Goal: Transaction & Acquisition: Book appointment/travel/reservation

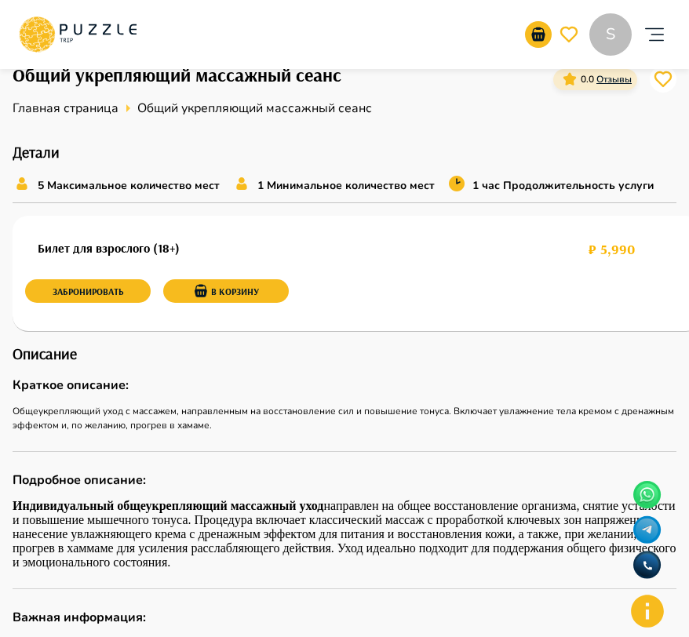
scroll to position [471, 0]
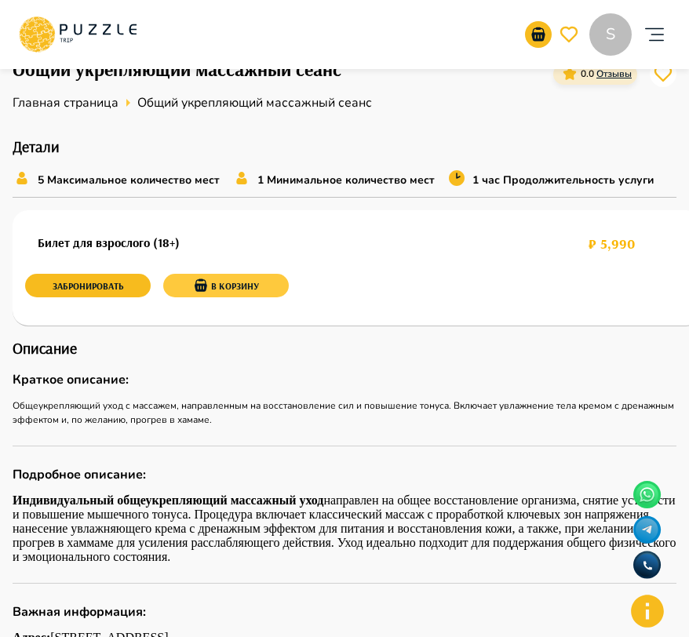
click at [234, 285] on button "В корзину" at bounding box center [225, 286] width 125 height 24
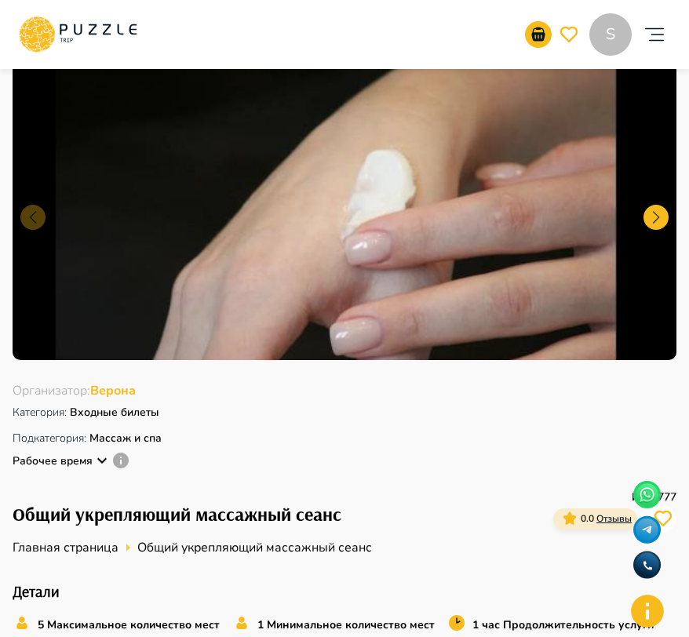
scroll to position [0, 0]
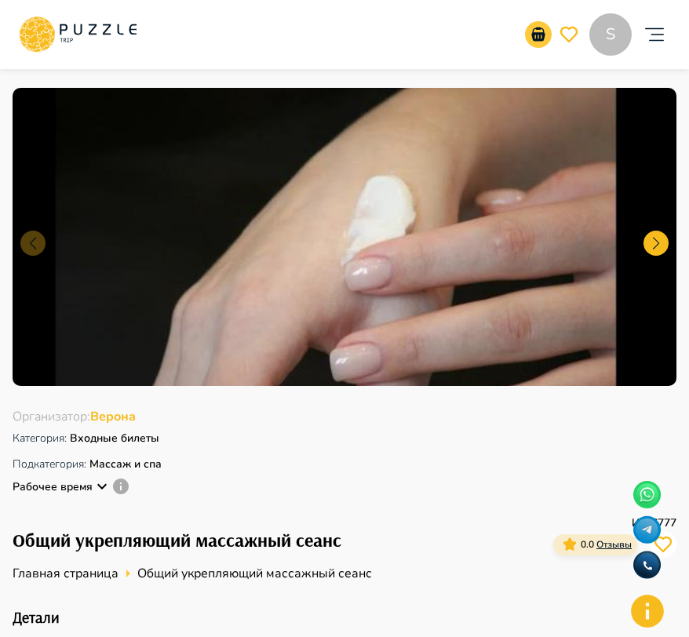
click at [537, 36] on icon "go-to-basket-submit-button" at bounding box center [537, 34] width 13 height 14
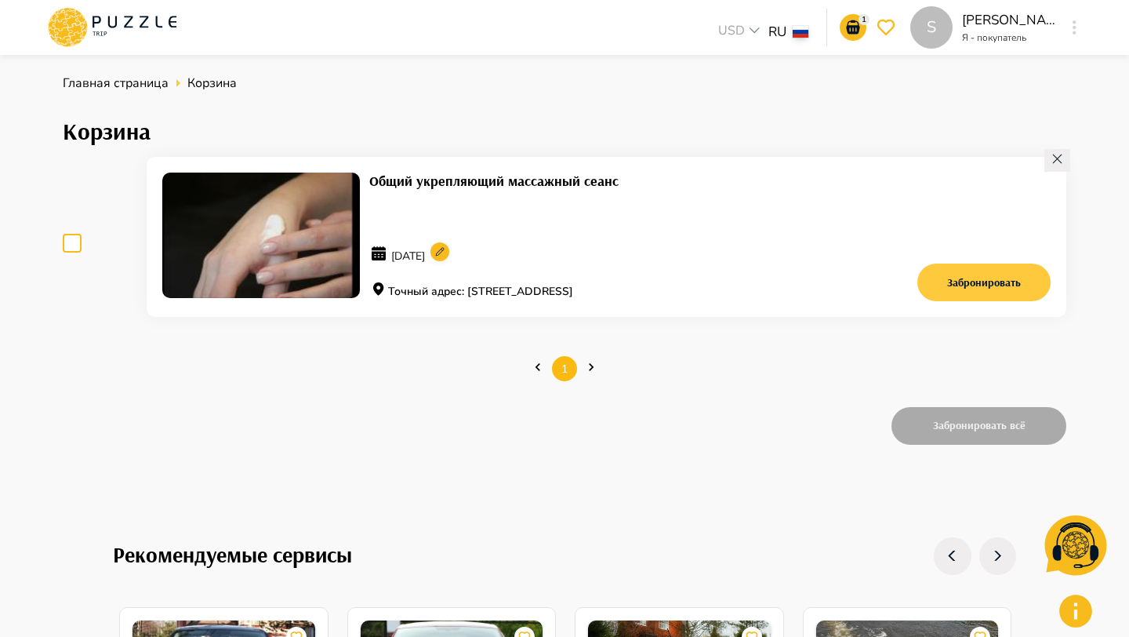
click at [688, 288] on button "Забронировать" at bounding box center [984, 283] width 133 height 38
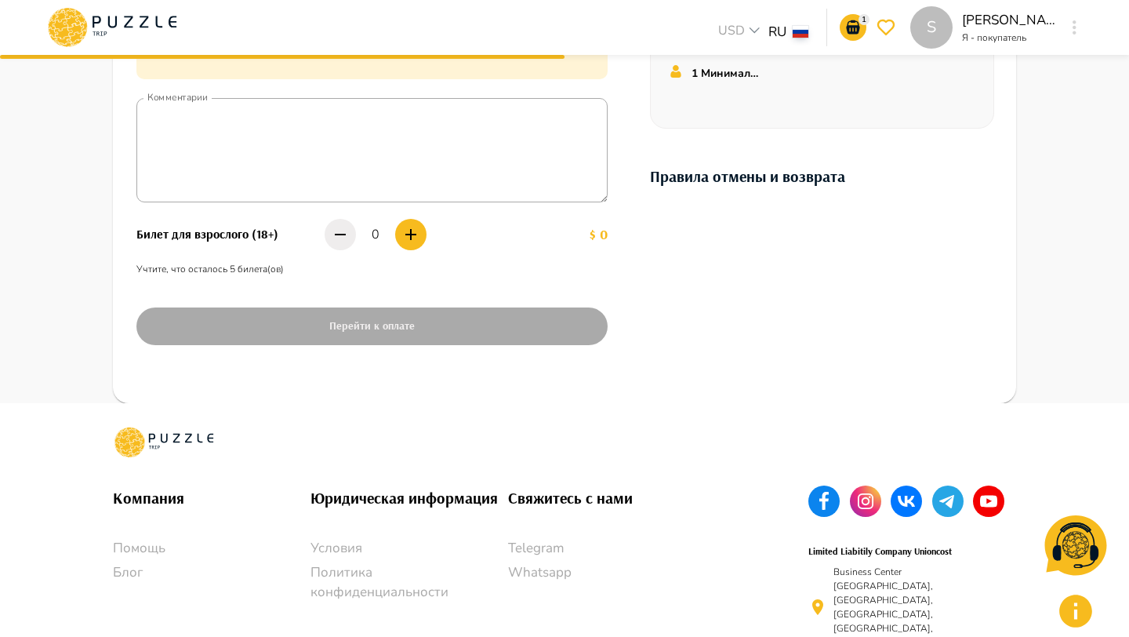
scroll to position [479, 0]
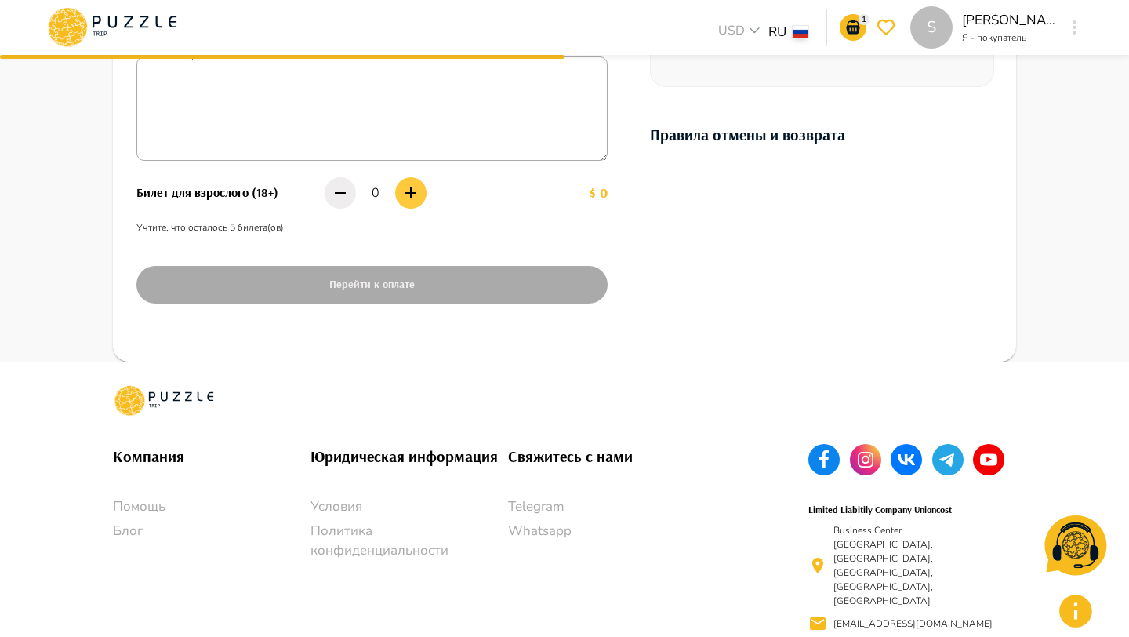
click at [402, 188] on icon "button" at bounding box center [411, 193] width 19 height 19
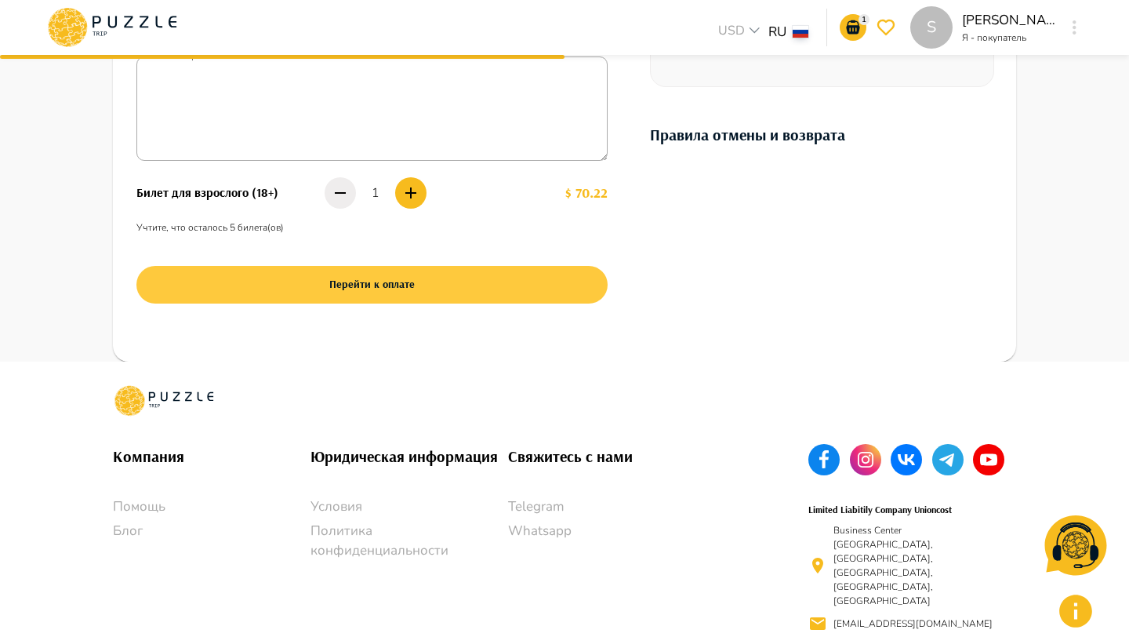
click at [401, 299] on button "Перейти к оплате" at bounding box center [371, 285] width 471 height 38
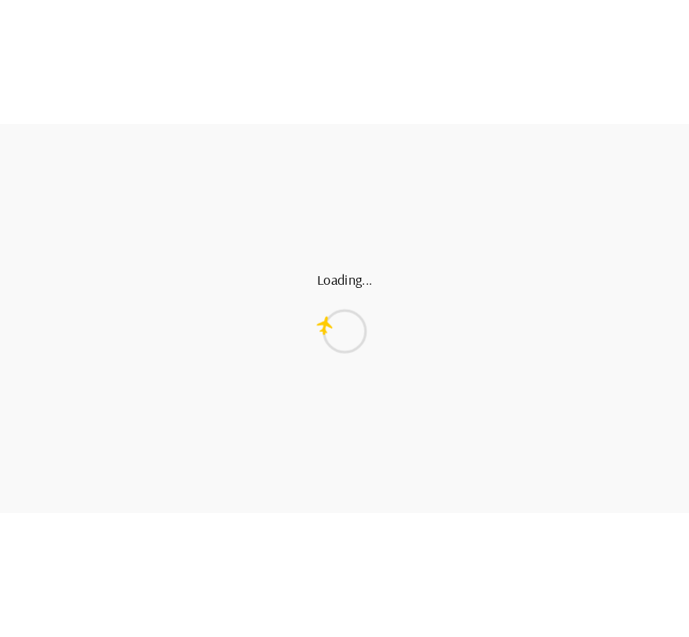
scroll to position [0, 0]
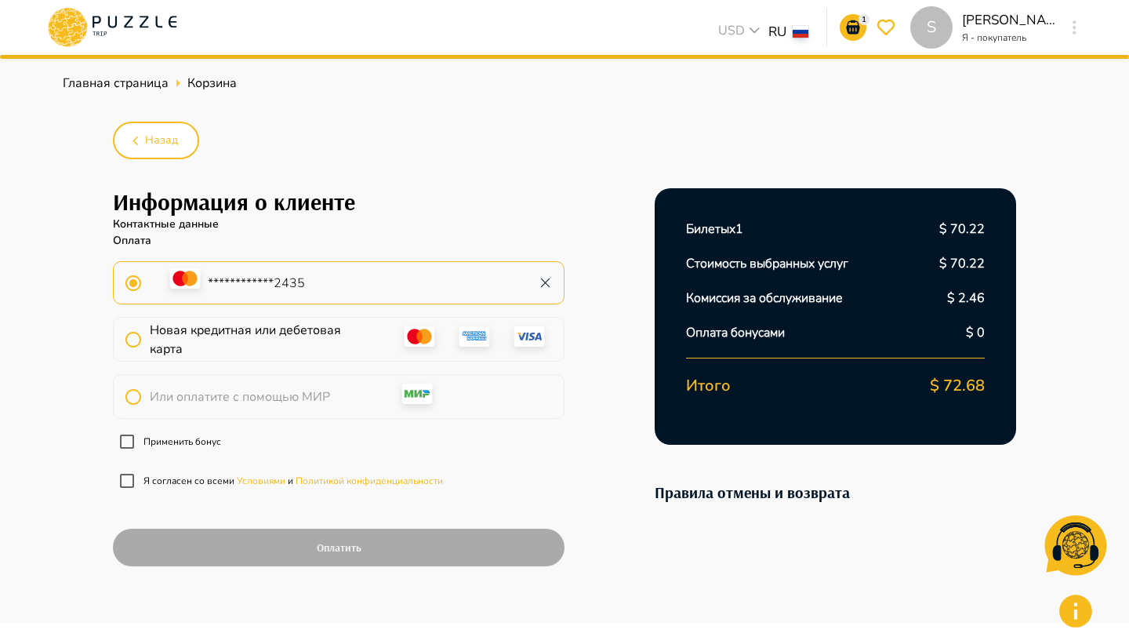
click at [172, 437] on p "Применить бонус" at bounding box center [183, 442] width 78 height 14
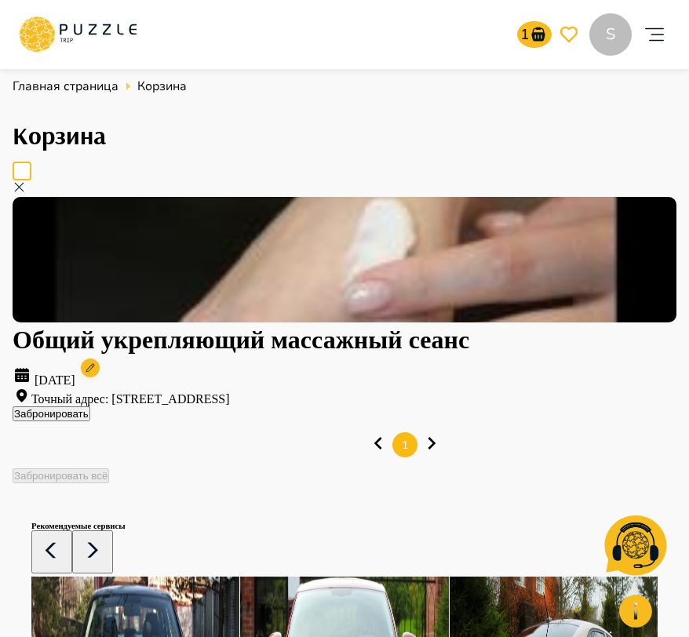
click at [90, 421] on button "Забронировать" at bounding box center [52, 413] width 78 height 15
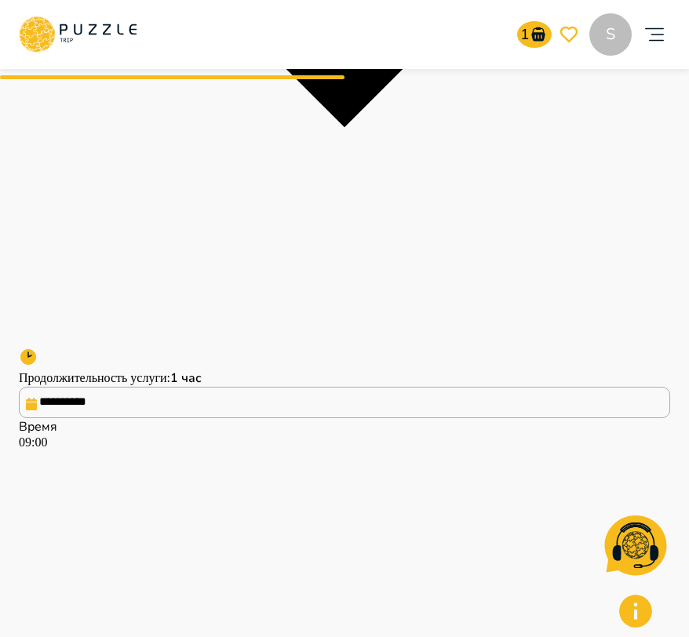
scroll to position [535, 0]
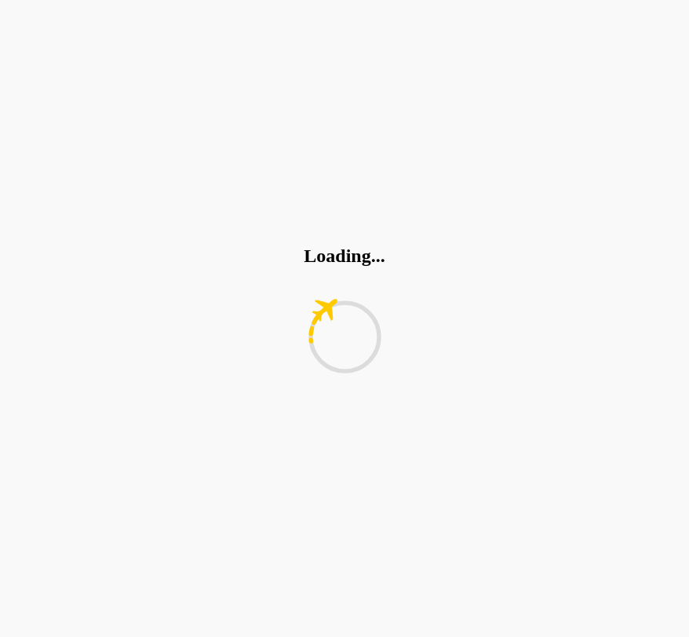
scroll to position [0, 0]
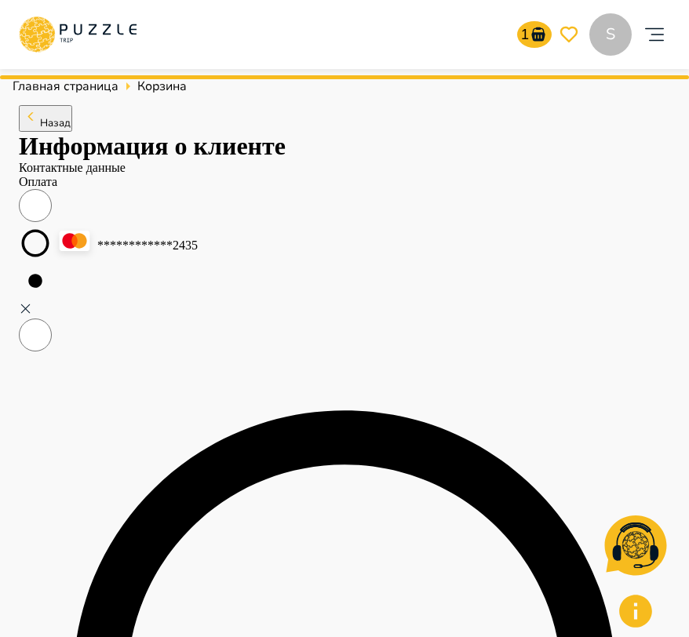
click at [649, 38] on icon "account of current user" at bounding box center [653, 34] width 31 height 31
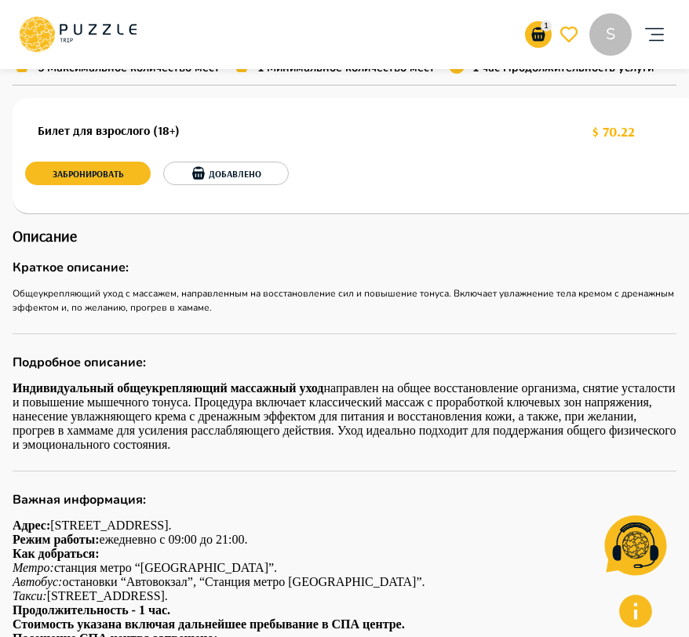
scroll to position [578, 0]
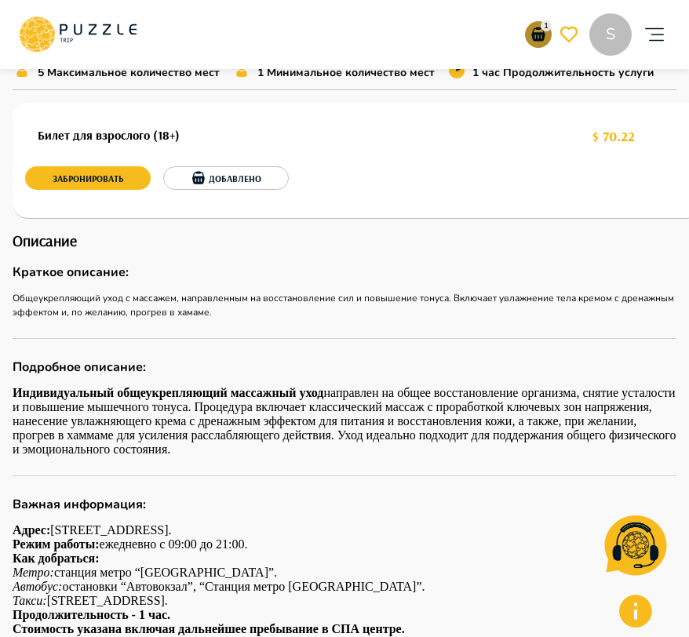
click at [535, 26] on icon "go-to-basket-submit-button" at bounding box center [538, 34] width 19 height 19
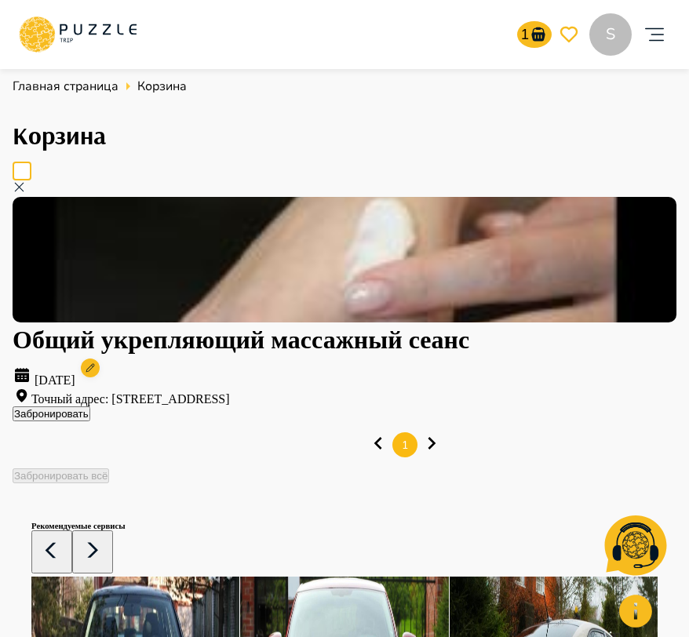
click at [90, 421] on button "Забронировать" at bounding box center [52, 413] width 78 height 15
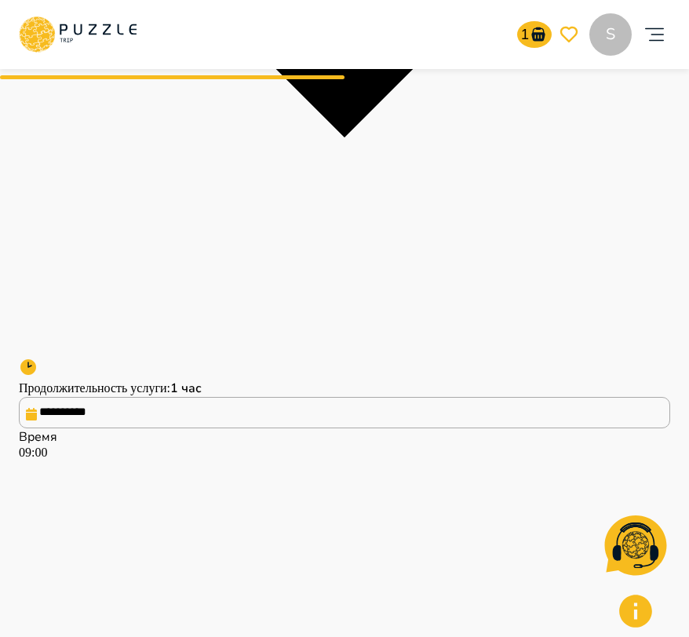
scroll to position [808, 0]
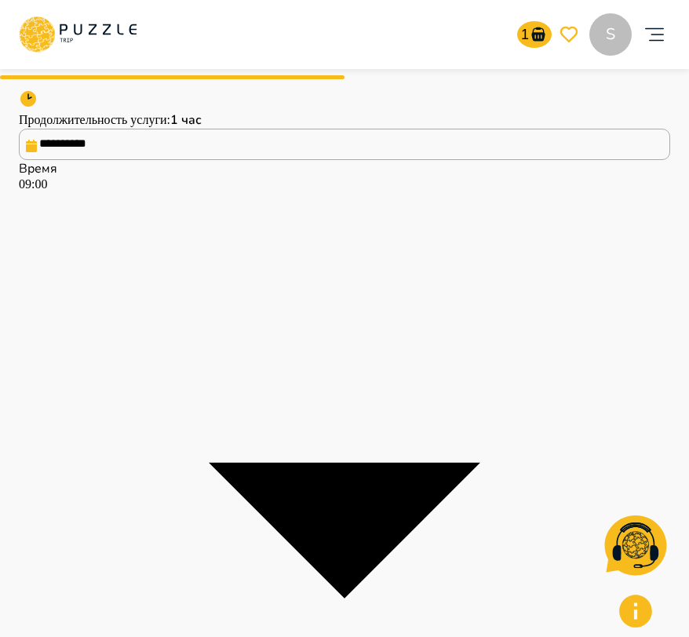
click at [348, 165] on div "**********" at bounding box center [344, 569] width 651 height 2491
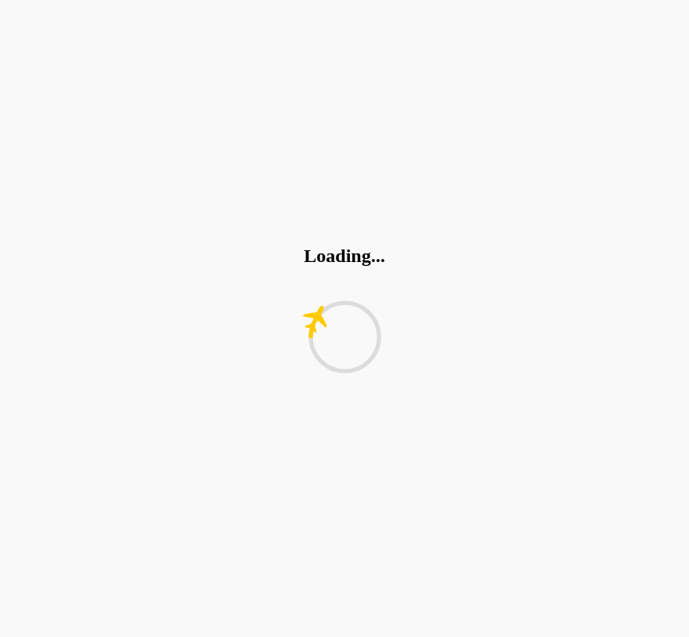
scroll to position [0, 0]
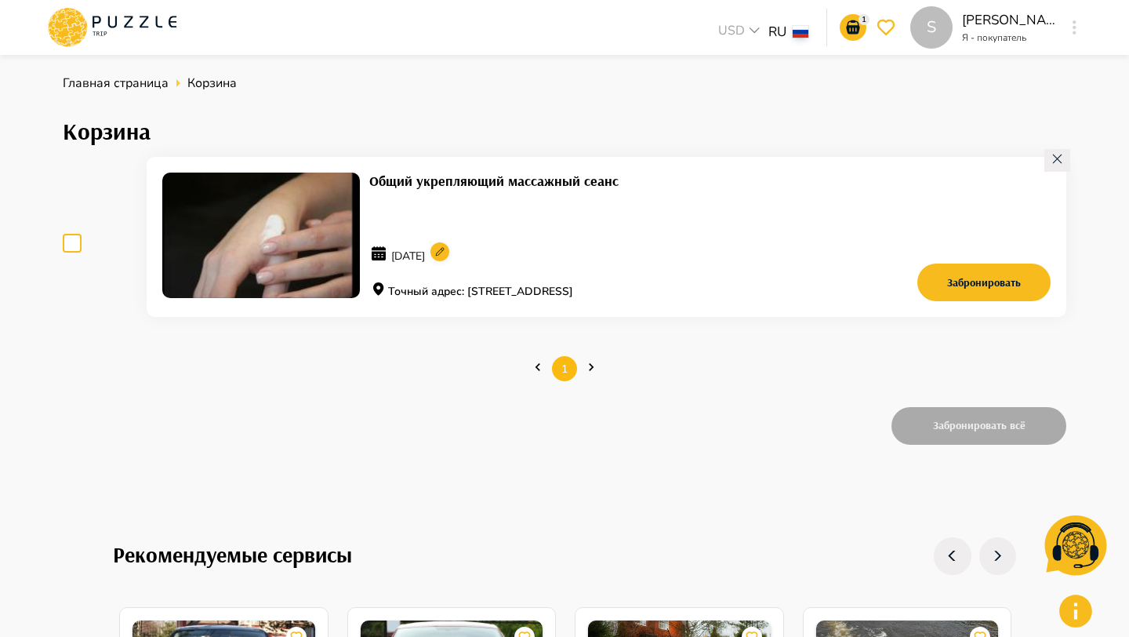
click at [1076, 41] on div "S" at bounding box center [1075, 27] width 18 height 28
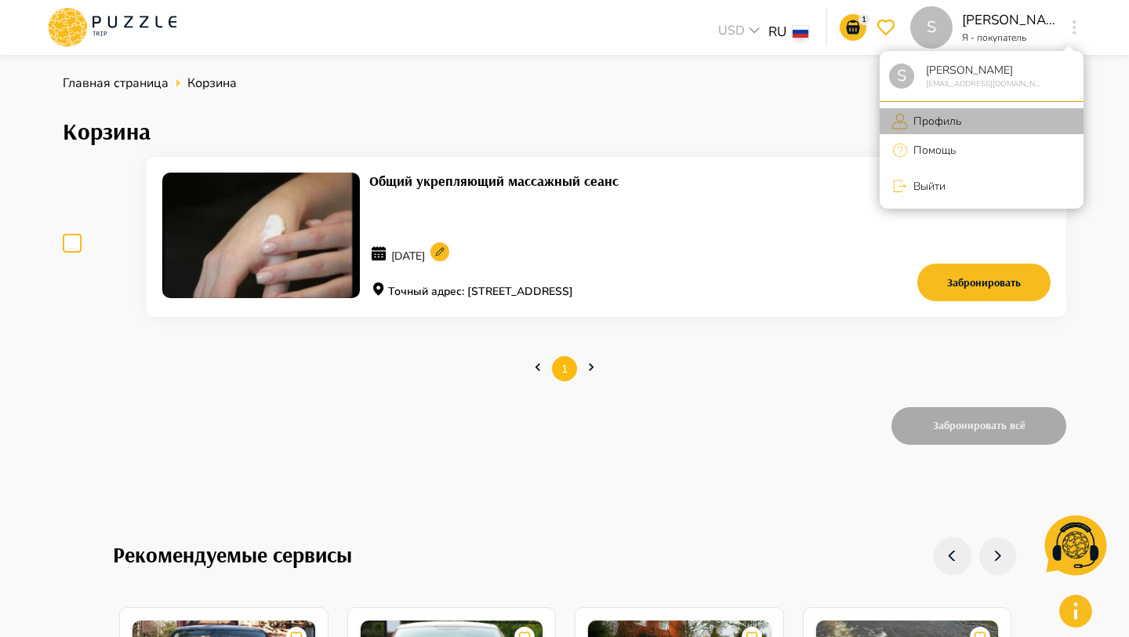
click at [918, 116] on p "Профиль" at bounding box center [934, 121] width 53 height 16
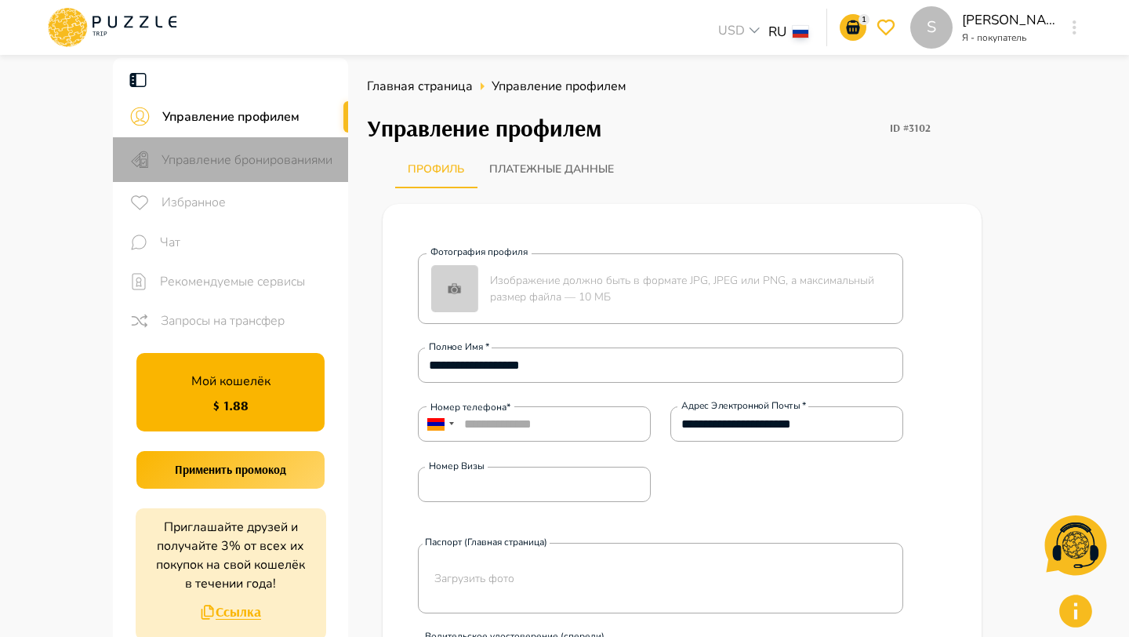
click at [246, 157] on span "Управление бронированиями" at bounding box center [249, 160] width 174 height 19
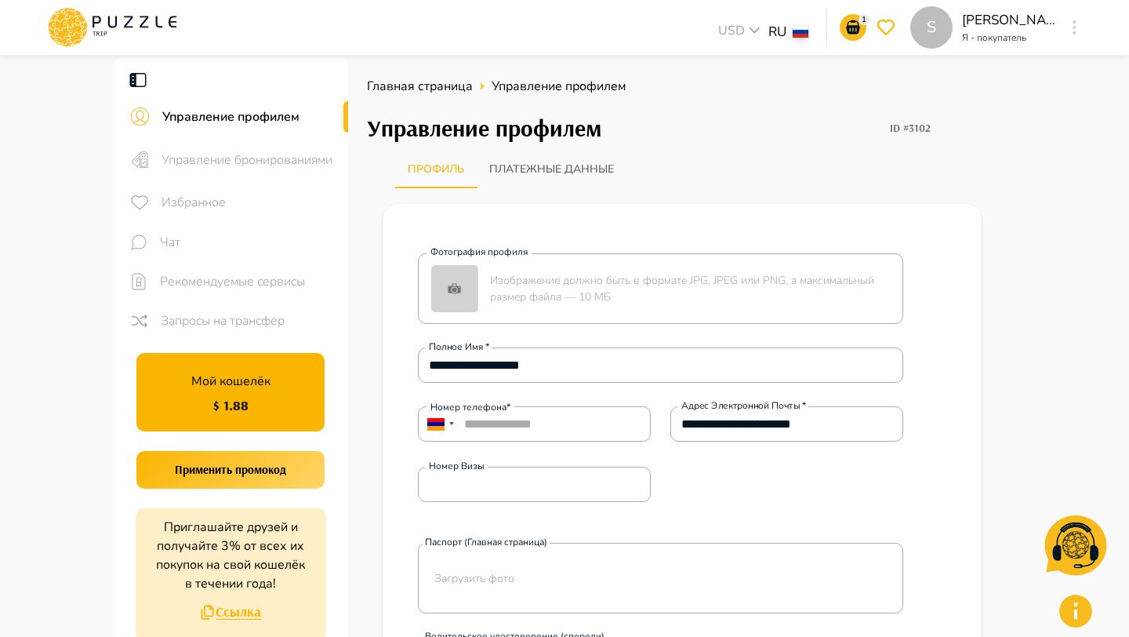
click at [830, 39] on div "1 S Syuzanna Tavakalyan Я - покупатель S" at bounding box center [954, 27] width 260 height 42
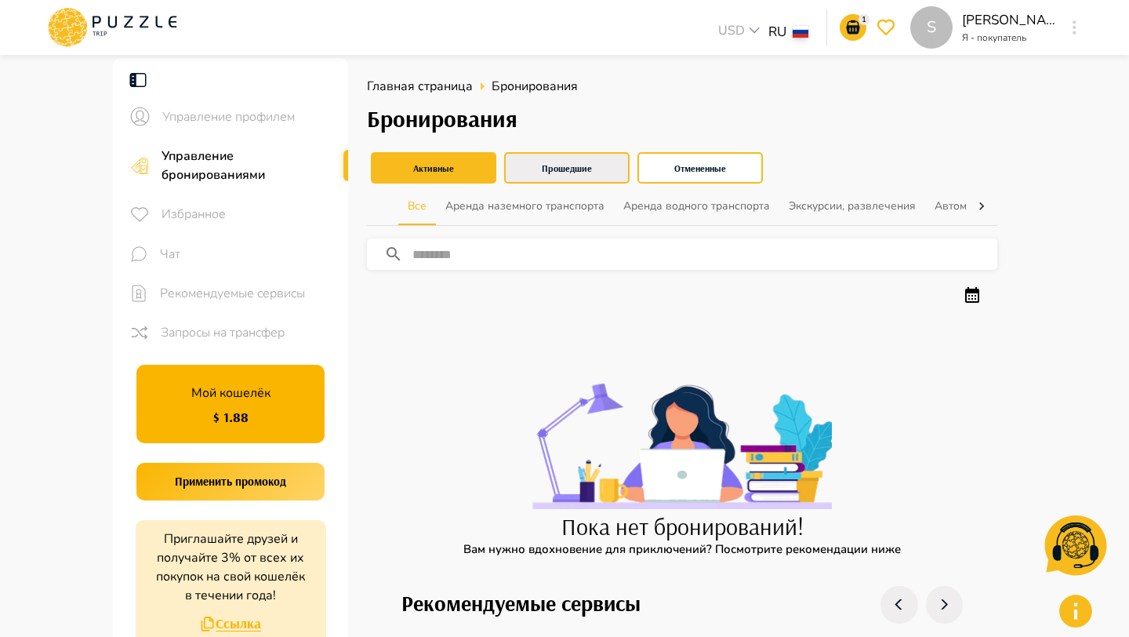
click at [582, 162] on button "Прошедшие" at bounding box center [566, 167] width 125 height 31
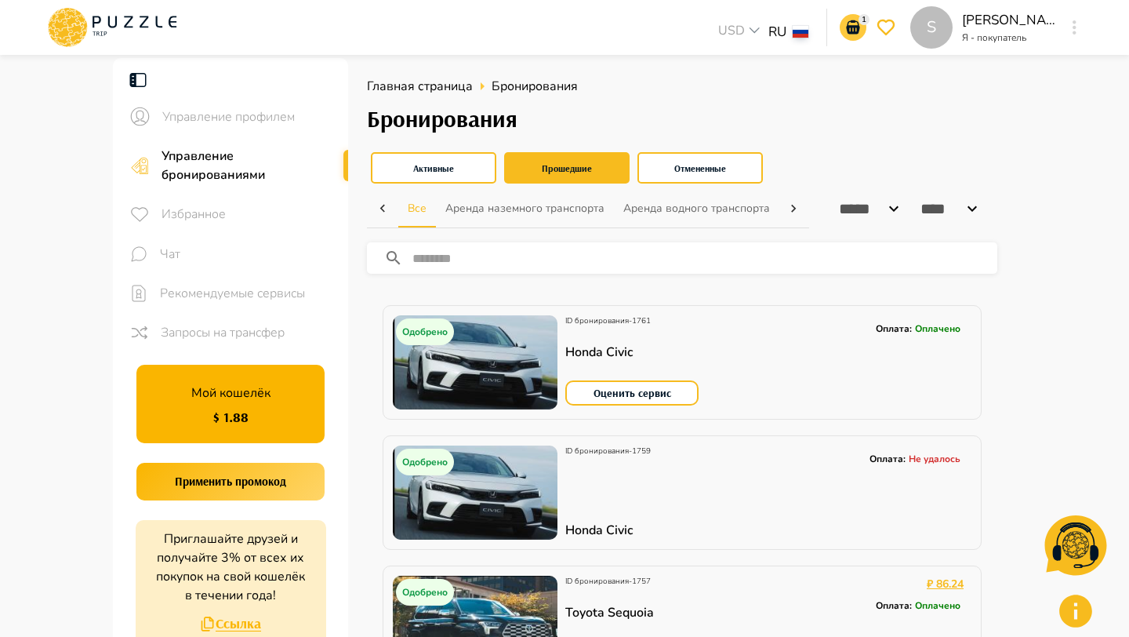
click at [863, 19] on p "1" at bounding box center [864, 20] width 11 height 12
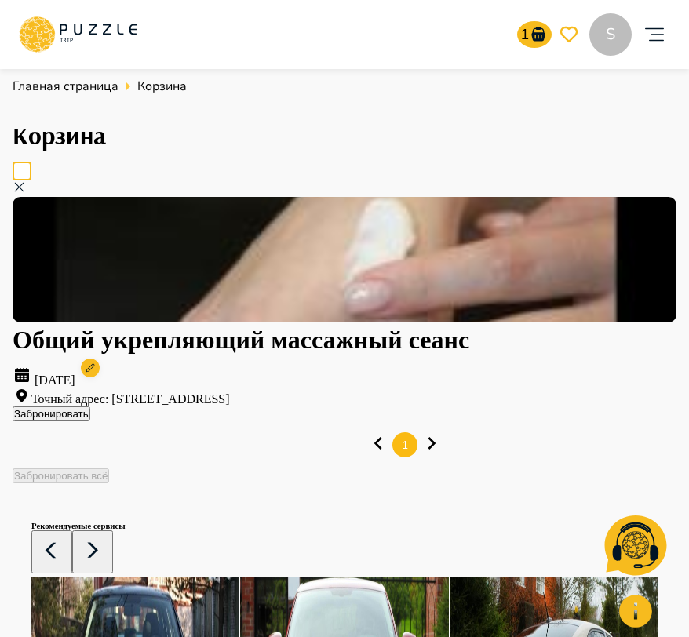
click at [90, 421] on button "Забронировать" at bounding box center [52, 413] width 78 height 15
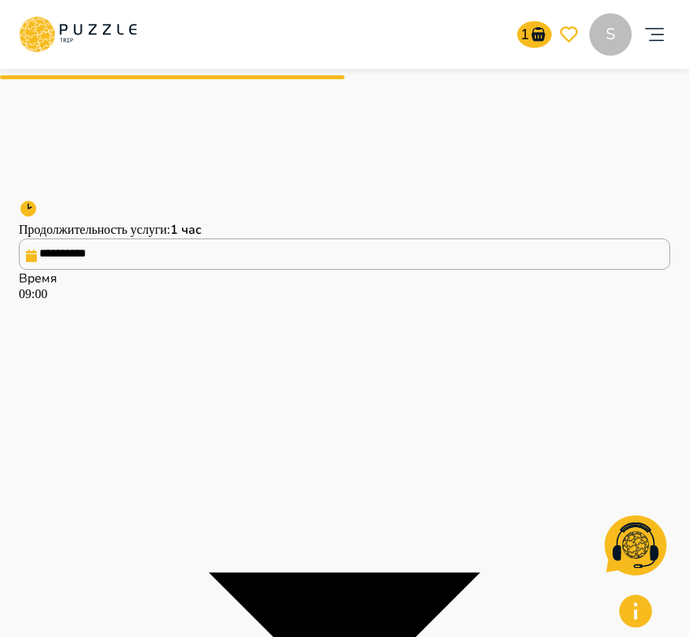
scroll to position [689, 0]
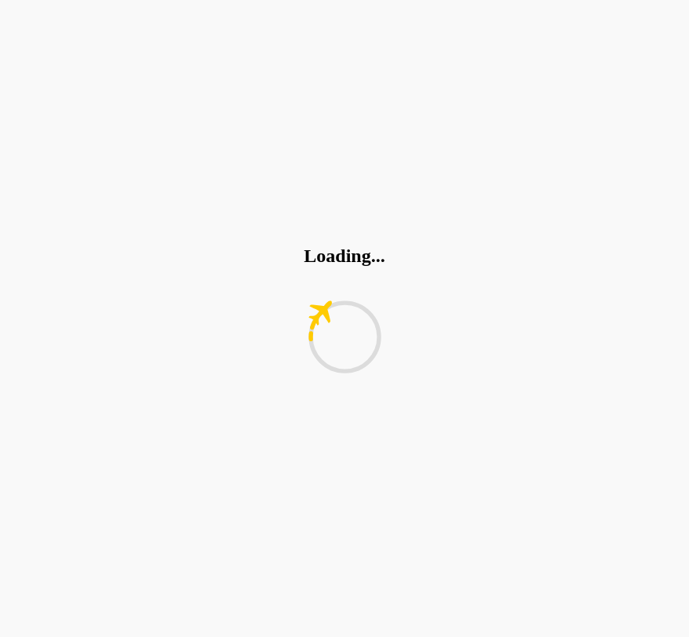
scroll to position [0, 0]
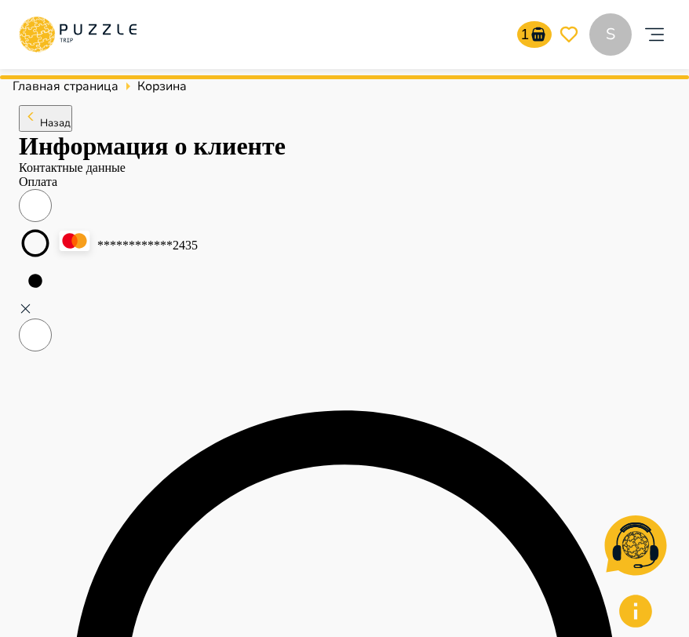
click at [656, 43] on icon "account of current user" at bounding box center [653, 34] width 31 height 31
click at [104, 80] on span "Главная страница" at bounding box center [66, 86] width 106 height 17
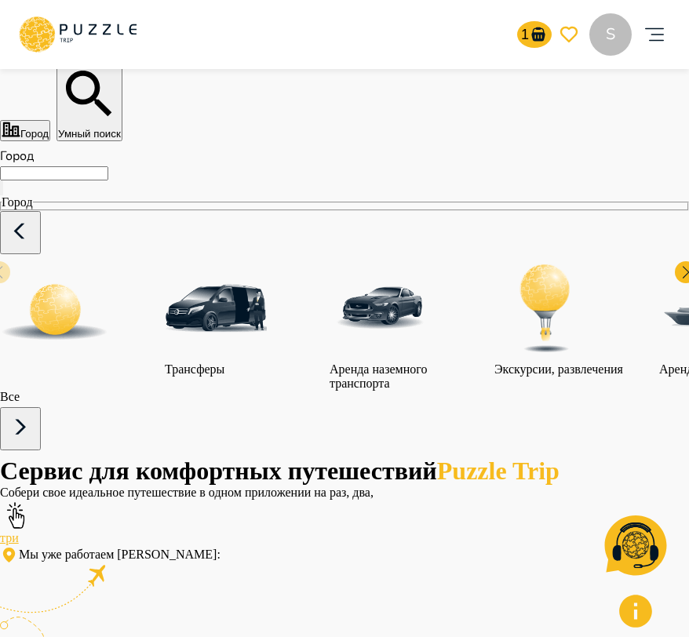
click at [643, 34] on icon "account of current user" at bounding box center [653, 34] width 31 height 31
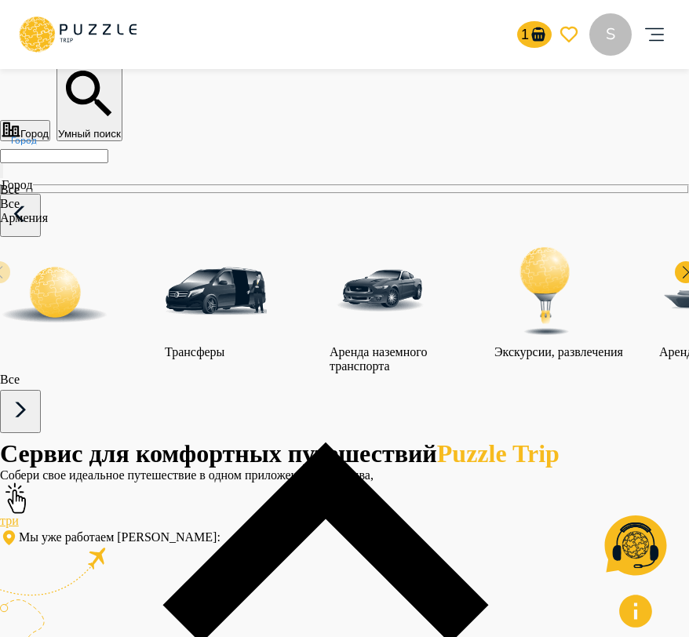
click at [108, 163] on input "Город" at bounding box center [54, 156] width 108 height 14
click at [78, 211] on li "Все" at bounding box center [325, 204] width 651 height 14
type input "***"
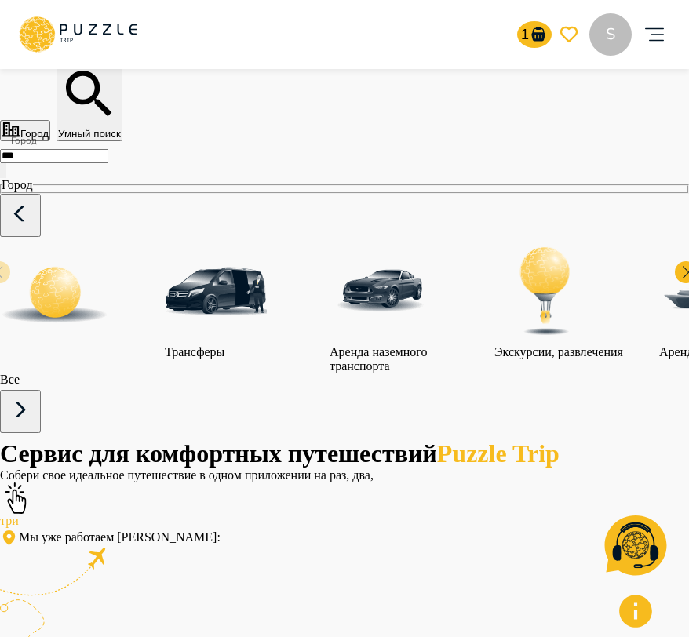
click at [100, 280] on div "Все" at bounding box center [78, 313] width 157 height 147
click at [100, 281] on img "category-all" at bounding box center [55, 295] width 110 height 110
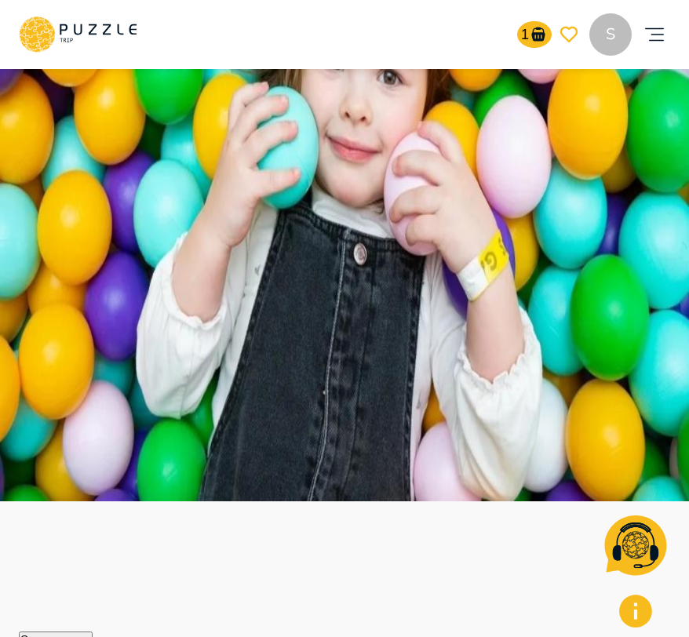
scroll to position [275, 0]
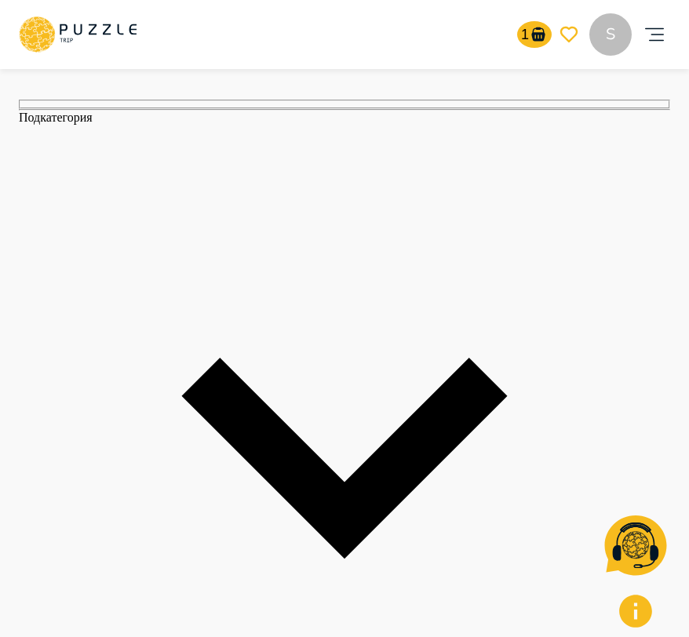
scroll to position [2093, 0]
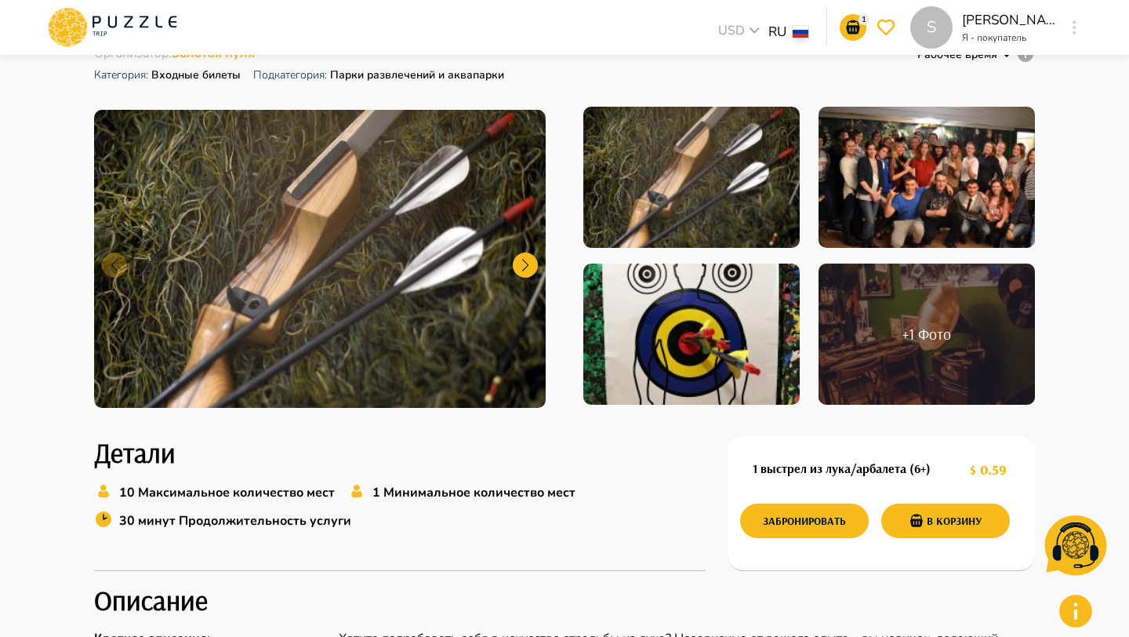
scroll to position [442, 0]
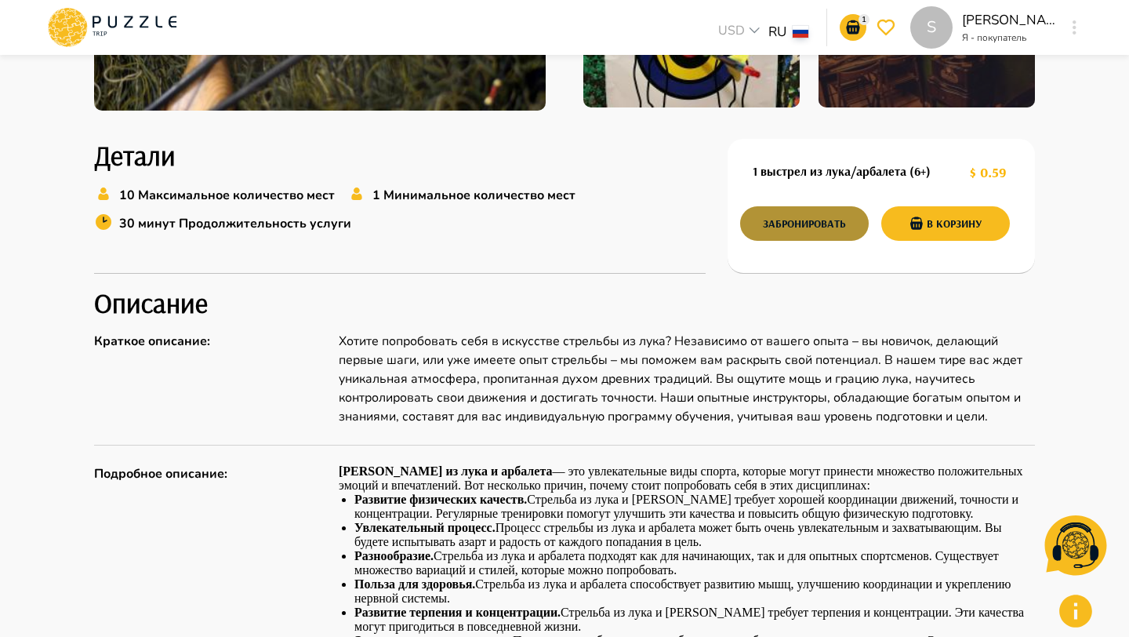
click at [817, 216] on button "Забронировать" at bounding box center [804, 223] width 129 height 35
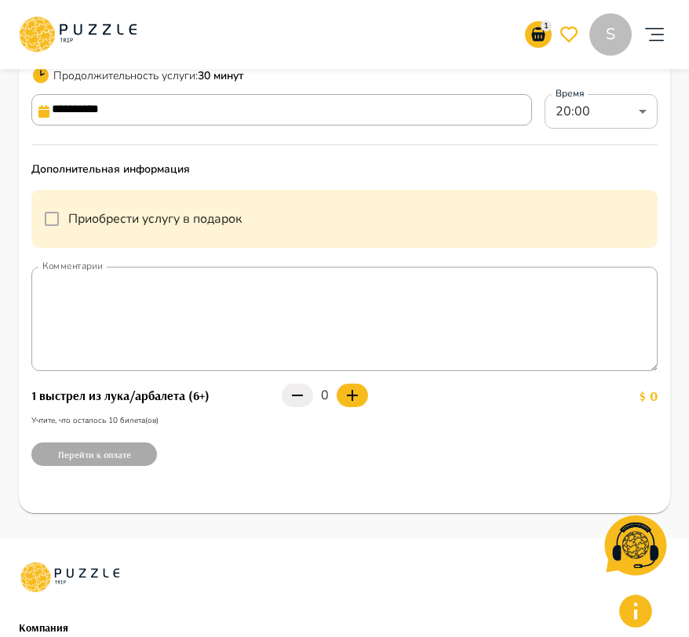
scroll to position [807, 0]
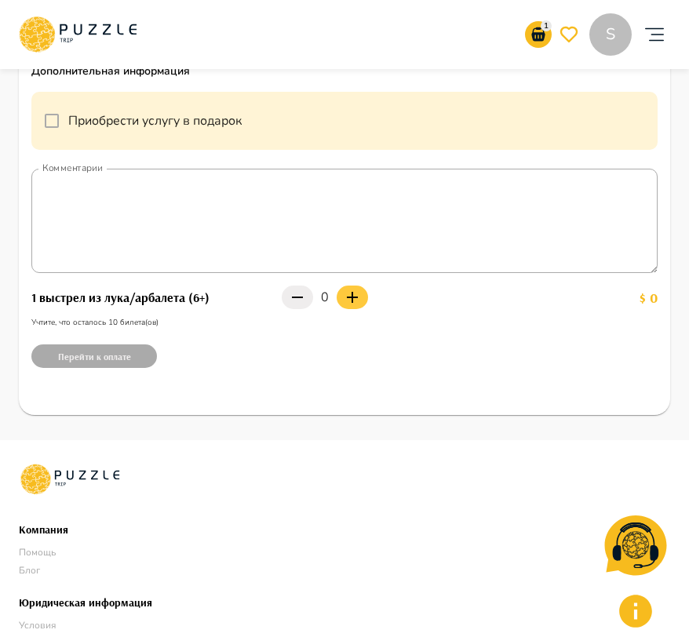
click at [340, 286] on button "button" at bounding box center [351, 298] width 31 height 24
click at [101, 344] on button "Перейти к оплате" at bounding box center [93, 356] width 125 height 24
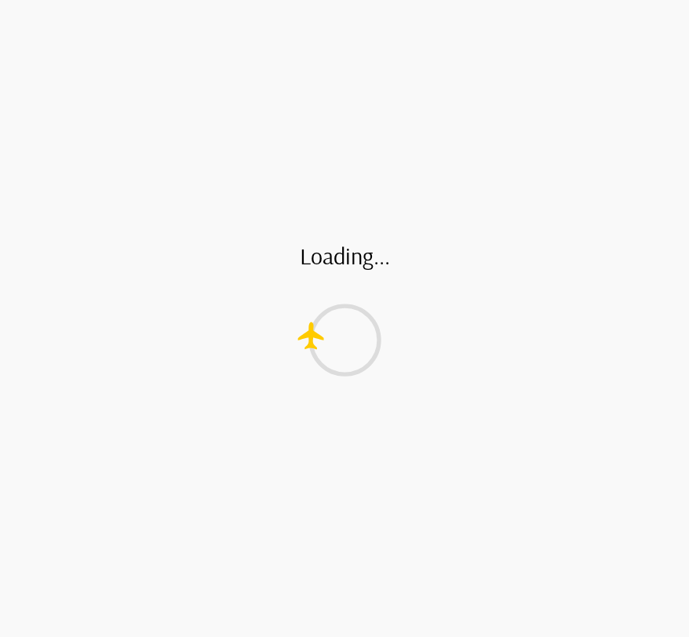
scroll to position [0, 0]
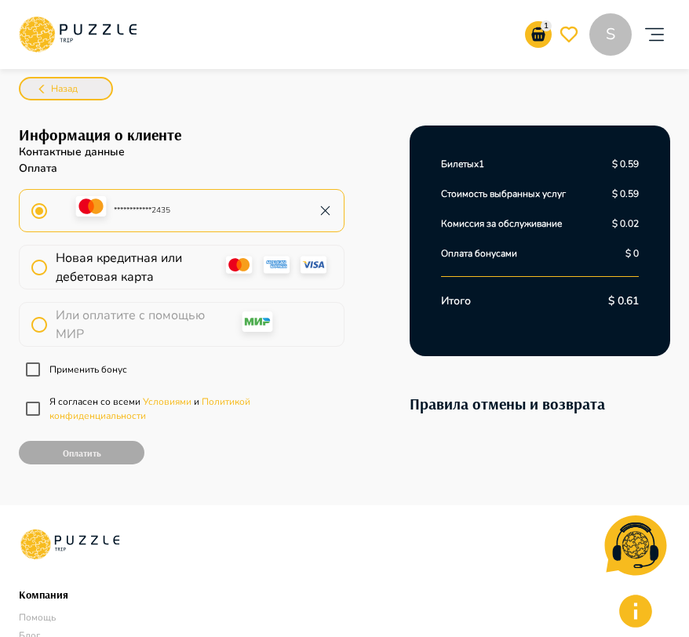
click at [93, 84] on button "Назад" at bounding box center [66, 89] width 94 height 24
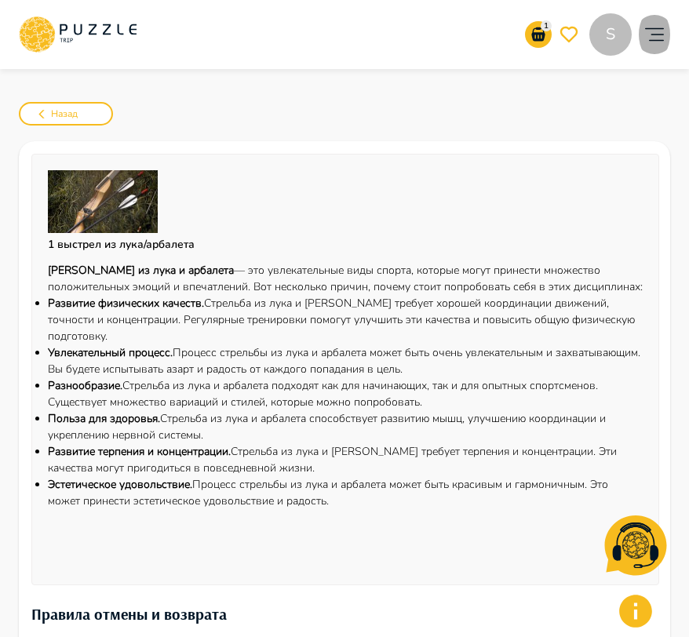
click at [666, 32] on icon "account of current user" at bounding box center [653, 34] width 31 height 31
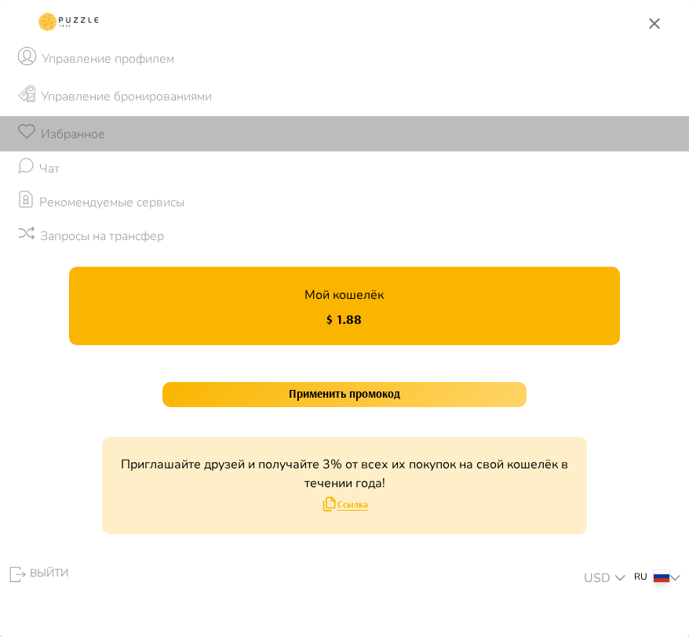
click at [147, 136] on li "Избранное" at bounding box center [344, 133] width 689 height 35
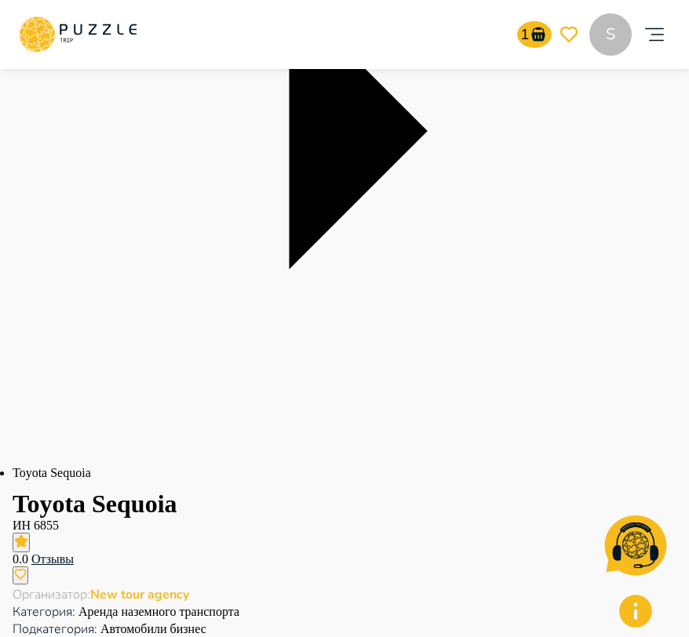
scroll to position [413, 0]
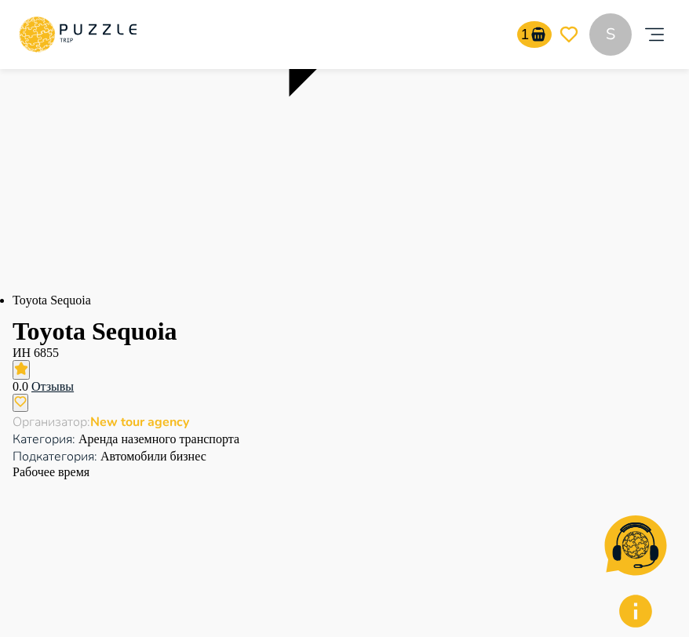
scroll to position [515, 0]
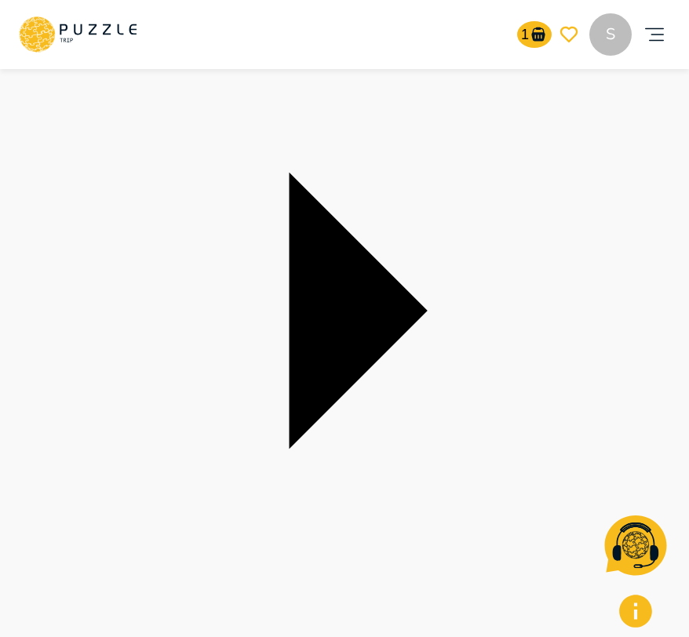
scroll to position [0, 0]
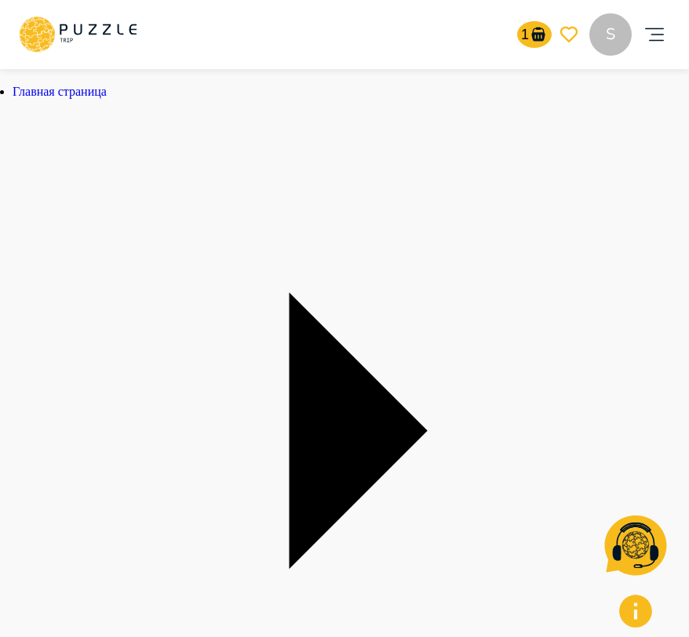
click at [646, 29] on icon "account of current user" at bounding box center [653, 34] width 31 height 31
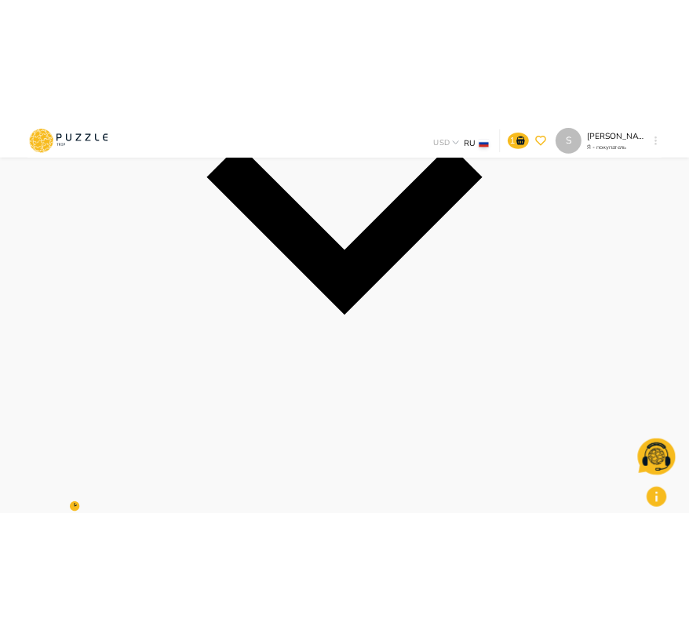
scroll to position [543, 0]
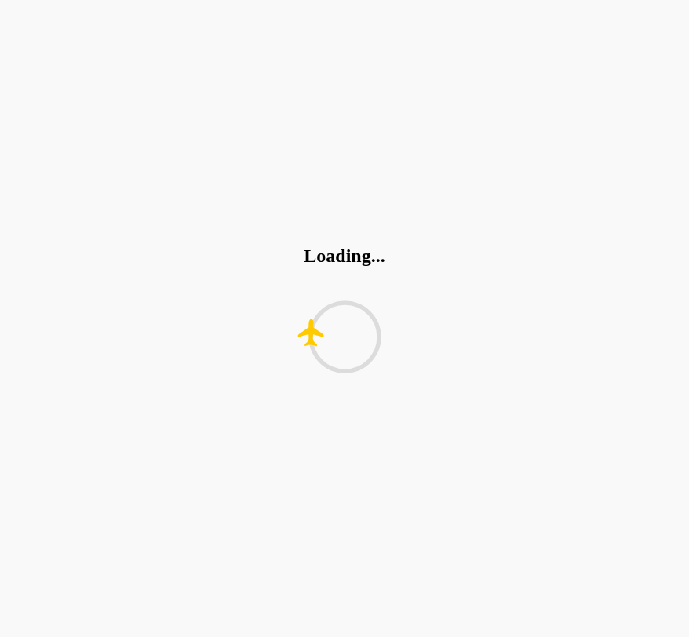
scroll to position [0, 0]
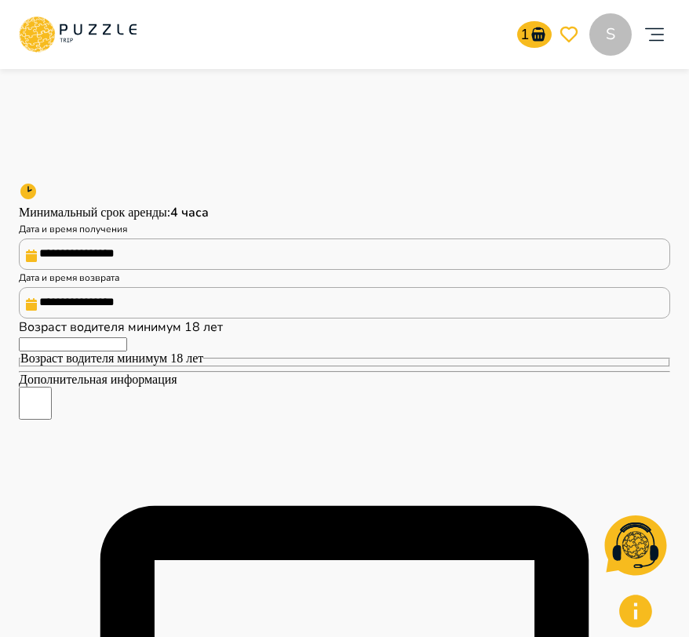
scroll to position [830, 0]
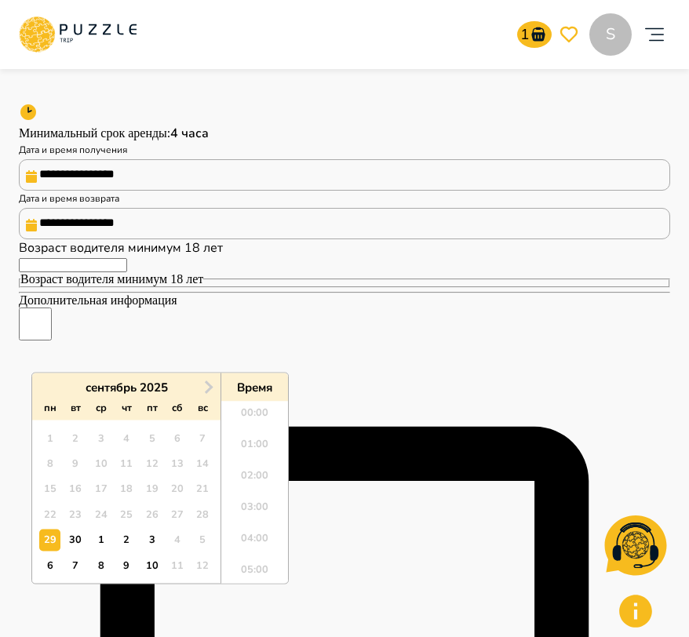
click at [216, 191] on input "**********" at bounding box center [344, 174] width 651 height 31
click at [202, 396] on button "Next Month" at bounding box center [208, 387] width 25 height 25
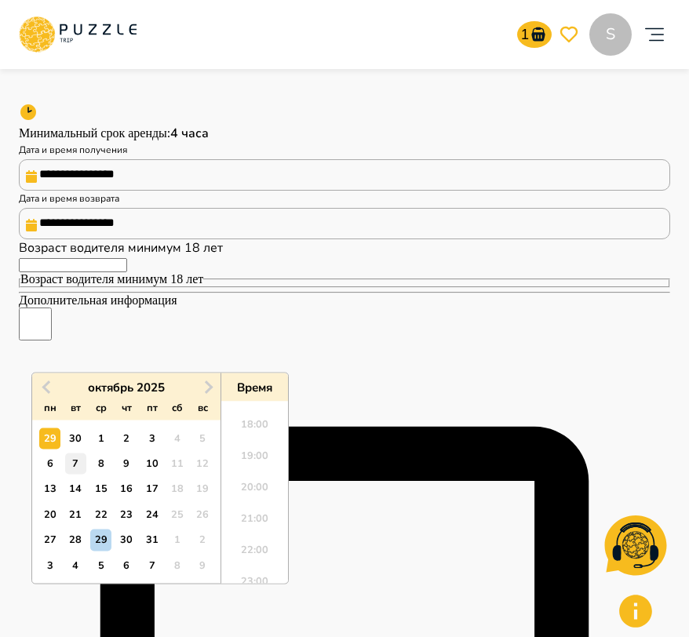
click at [76, 468] on div "7" at bounding box center [75, 463] width 21 height 21
type input "**********"
click at [255, 422] on li "18:00" at bounding box center [254, 429] width 67 height 31
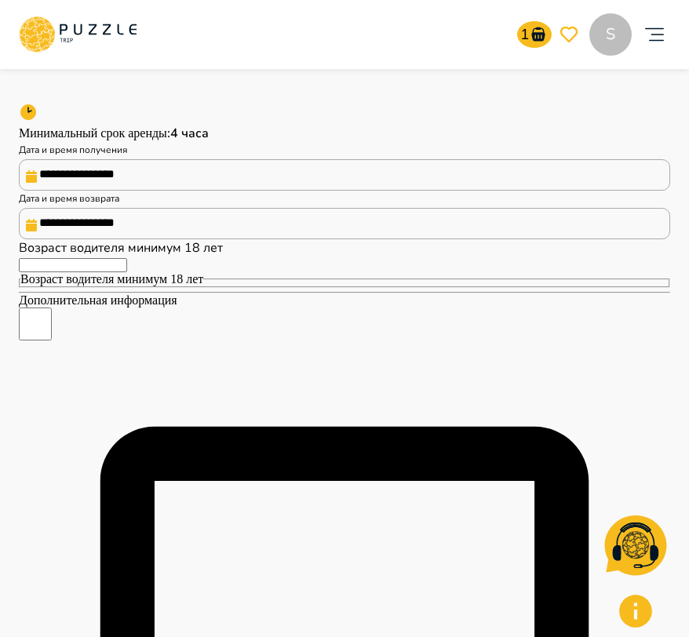
type input "**********"
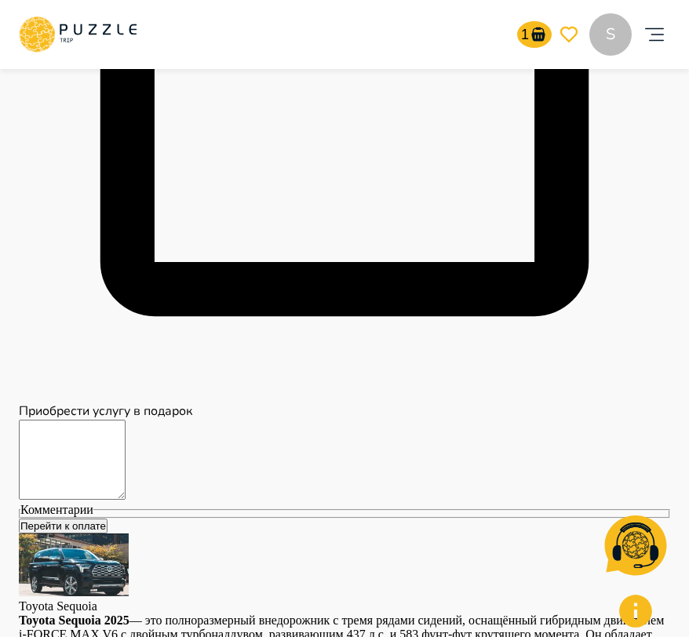
click at [100, 518] on button "Перейти к оплате" at bounding box center [63, 525] width 89 height 15
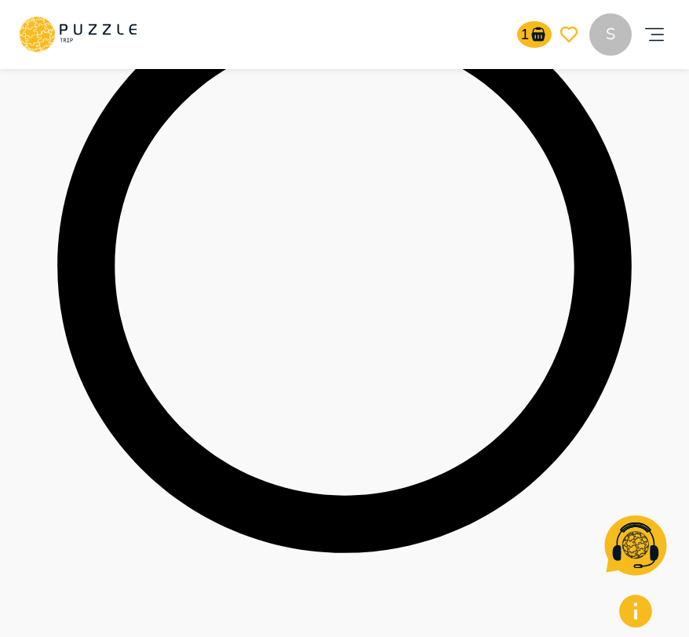
scroll to position [491, 0]
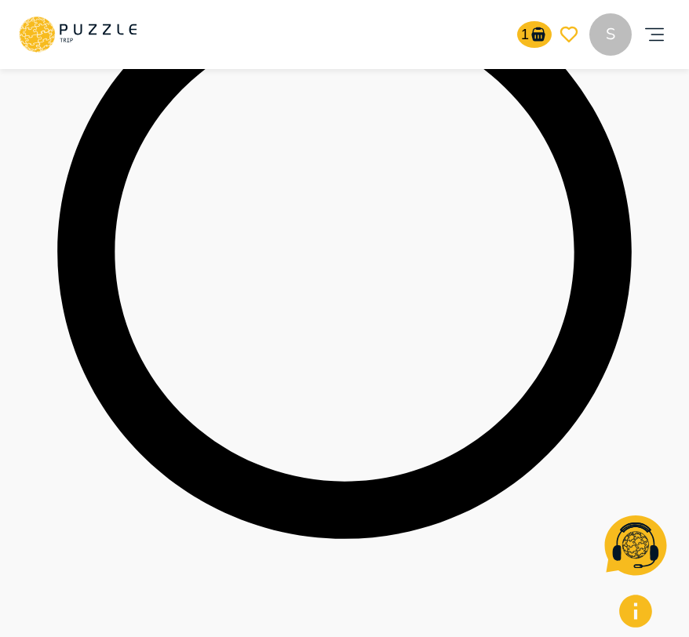
click at [657, 35] on icon "account of current user" at bounding box center [653, 34] width 31 height 31
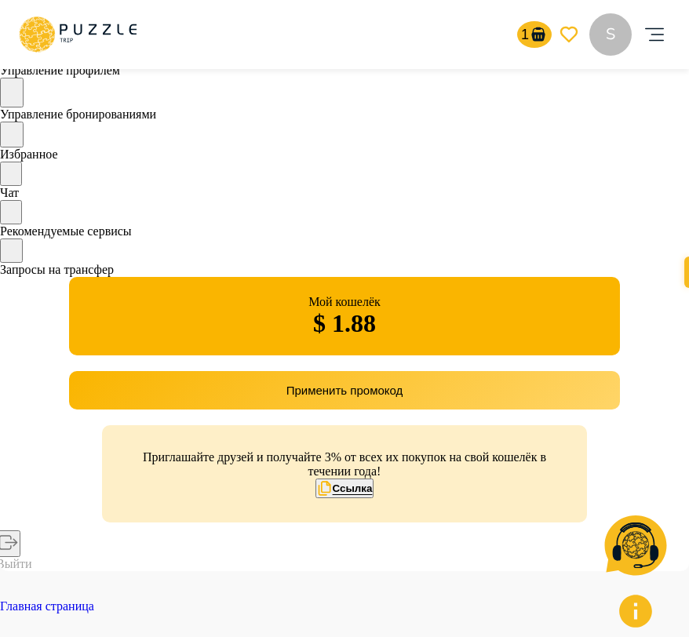
scroll to position [56, 0]
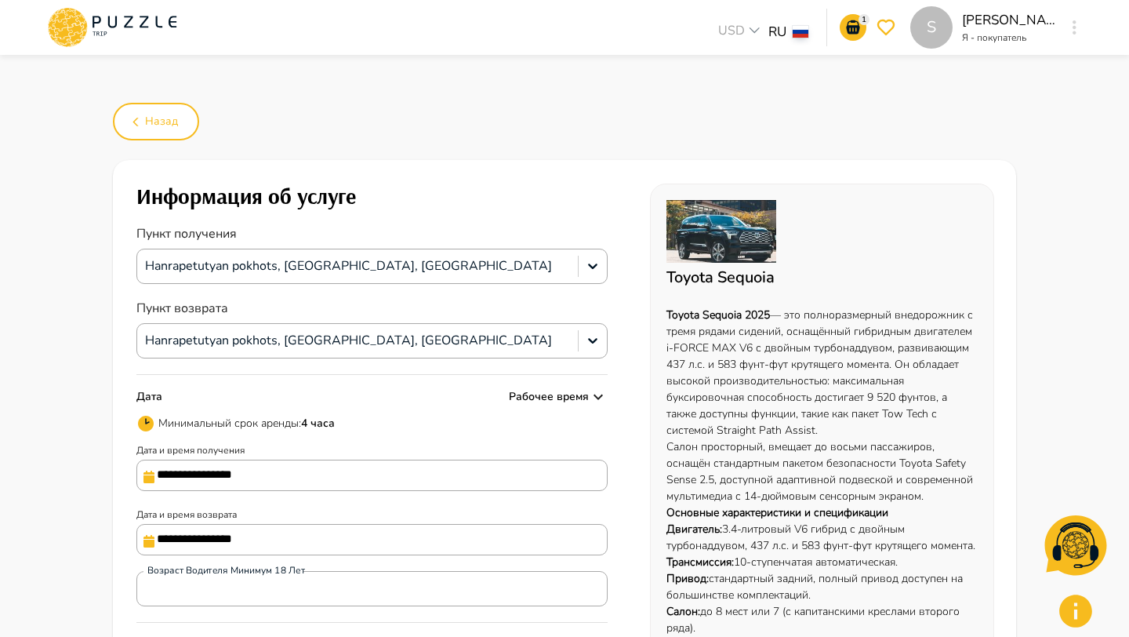
scroll to position [380, 0]
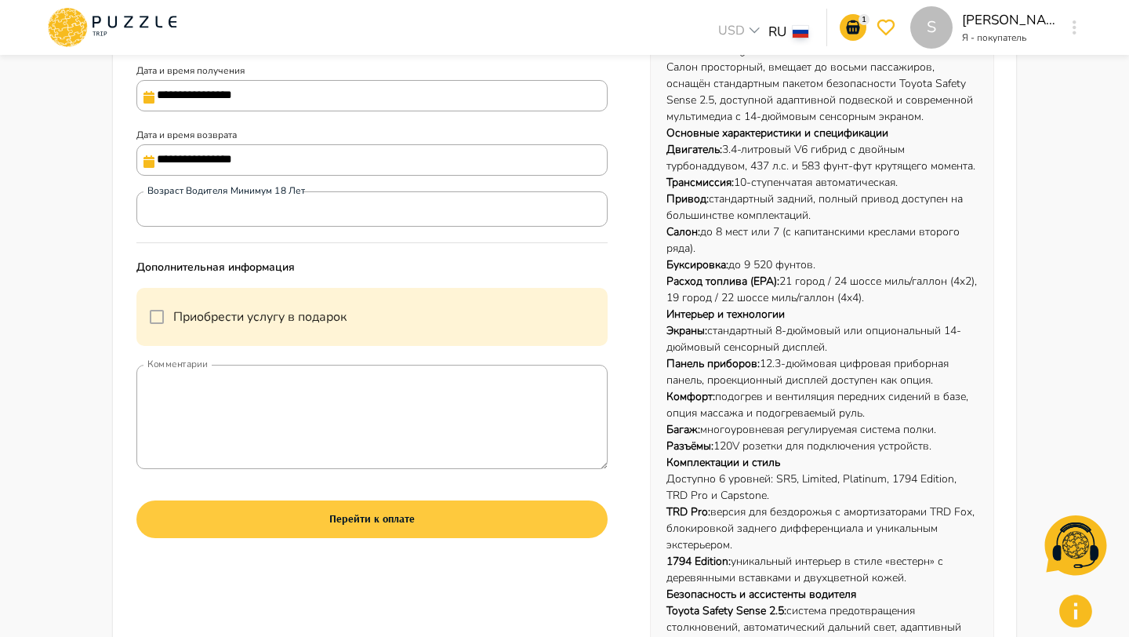
click at [335, 515] on button "Перейти к оплате" at bounding box center [371, 519] width 471 height 38
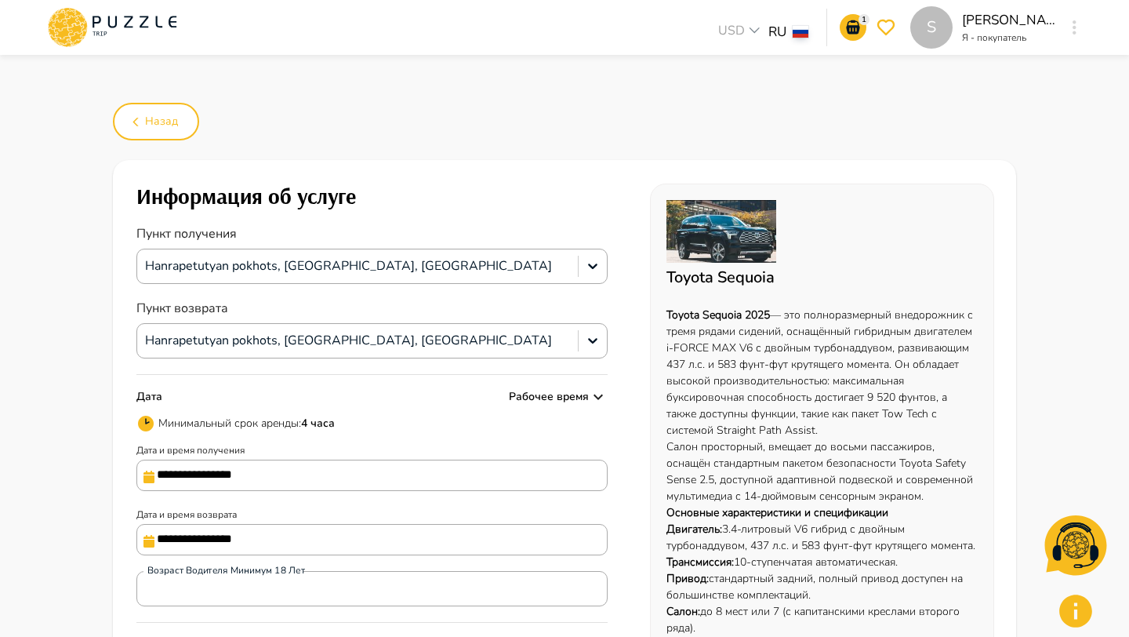
click at [341, 475] on input "**********" at bounding box center [371, 475] width 471 height 31
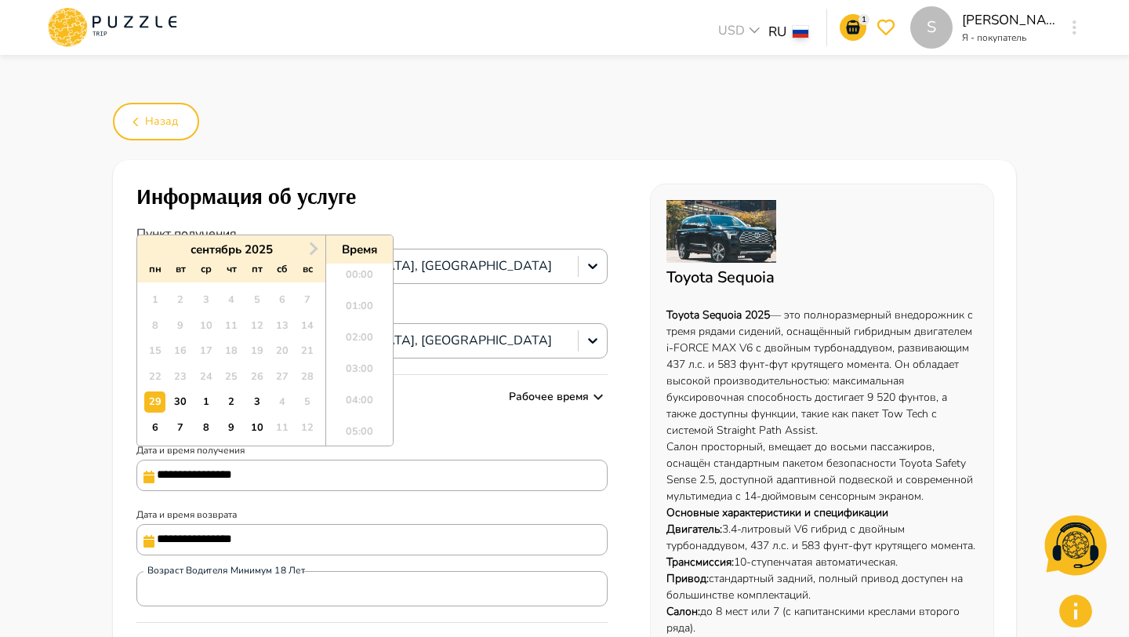
scroll to position [552, 0]
click at [195, 409] on div "1" at bounding box center [205, 401] width 21 height 21
type input "**********"
click at [373, 278] on li "18:00" at bounding box center [359, 291] width 67 height 31
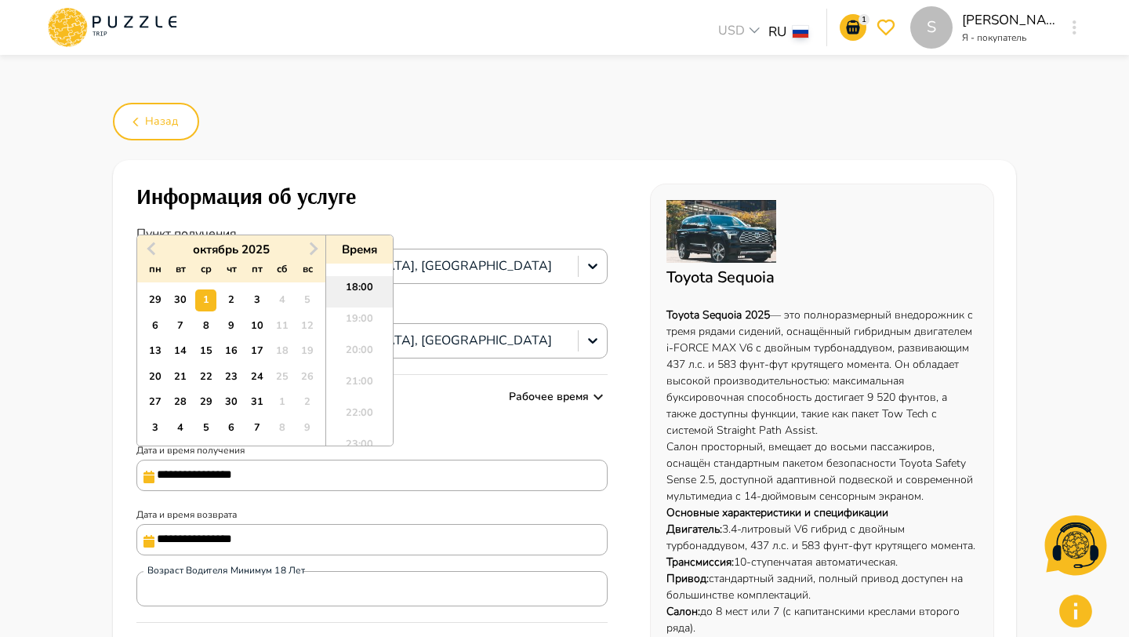
type input "**********"
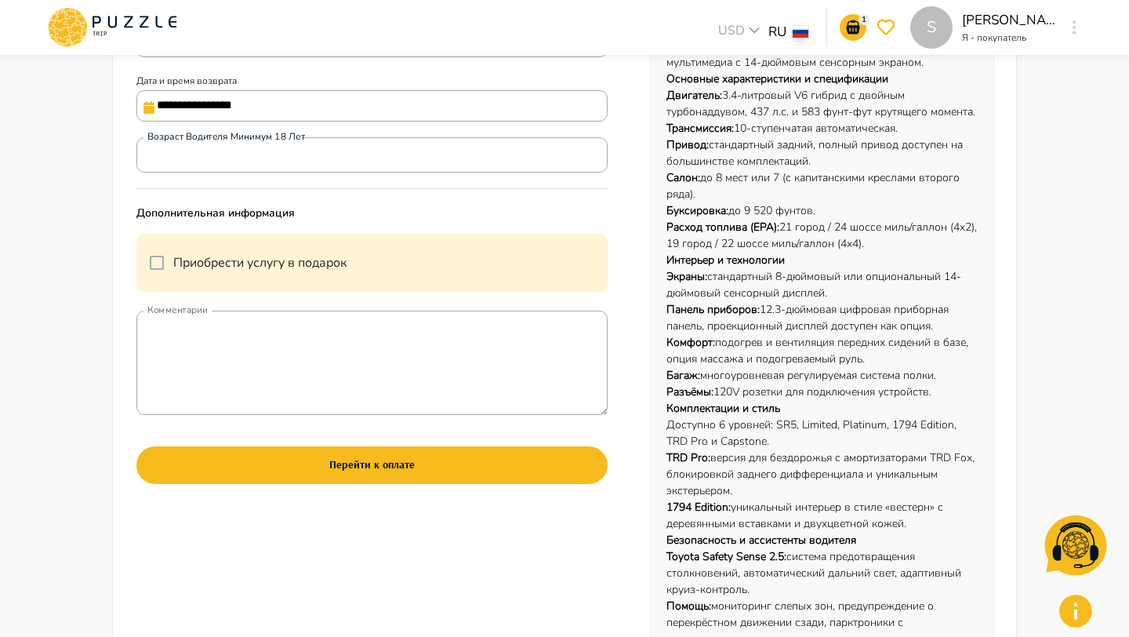
scroll to position [433, 0]
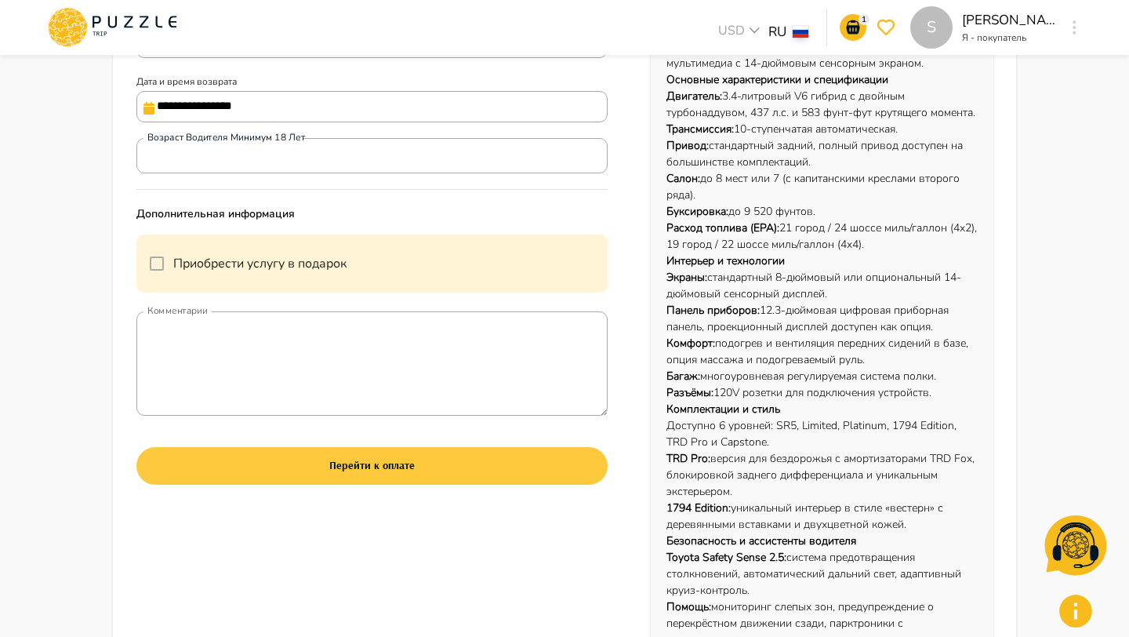
click at [253, 463] on button "Перейти к оплате" at bounding box center [371, 466] width 471 height 38
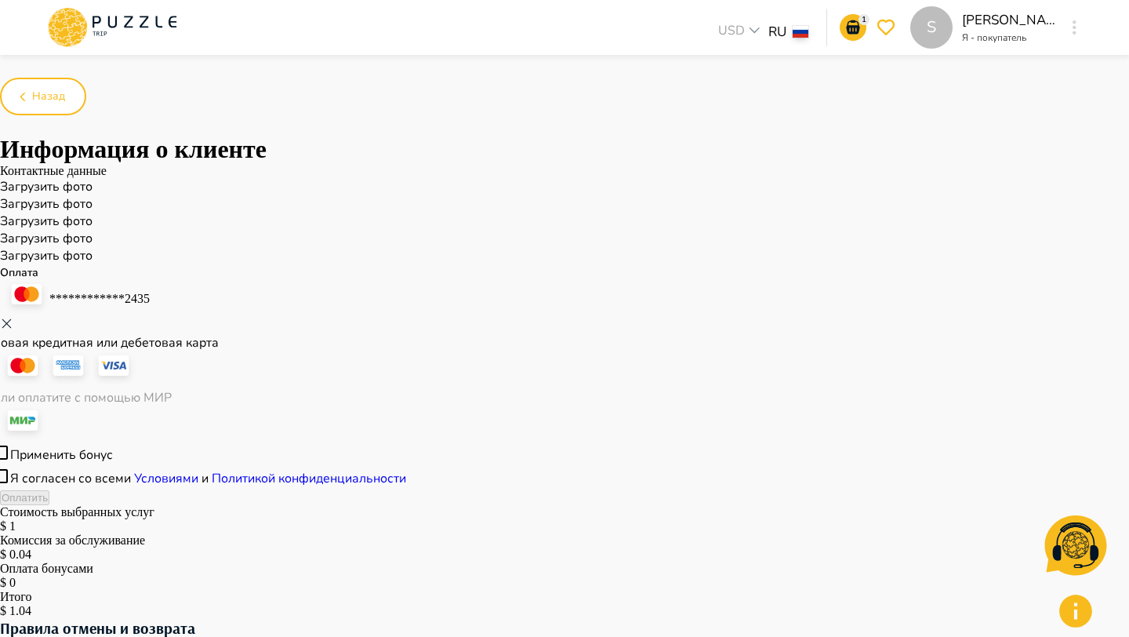
scroll to position [755, 0]
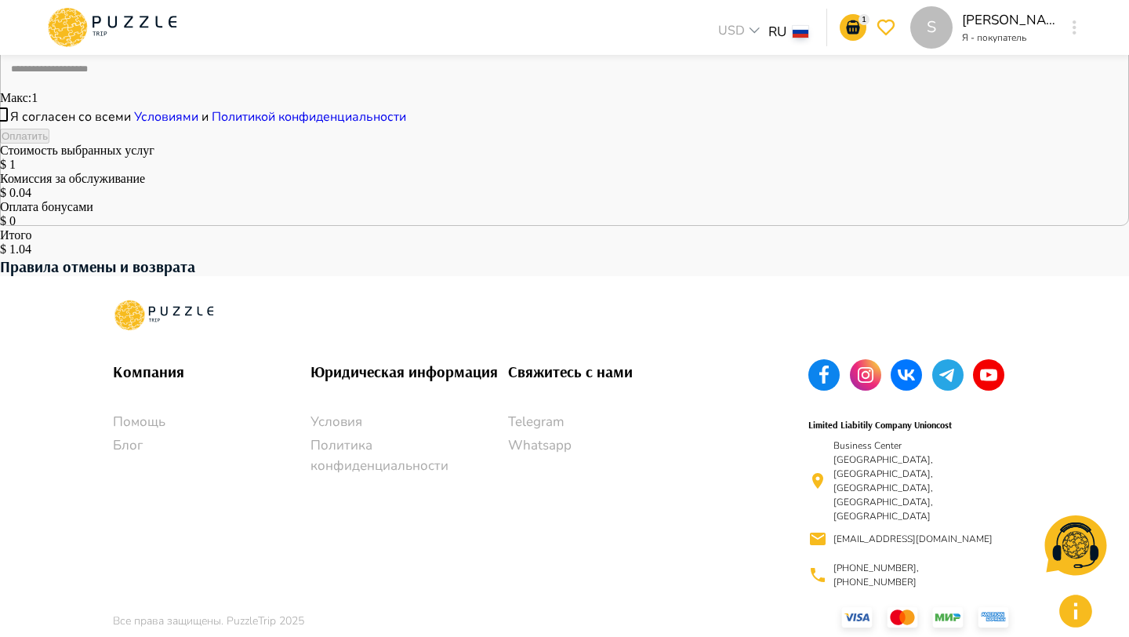
click at [159, 82] on input "number" at bounding box center [575, 69] width 1151 height 27
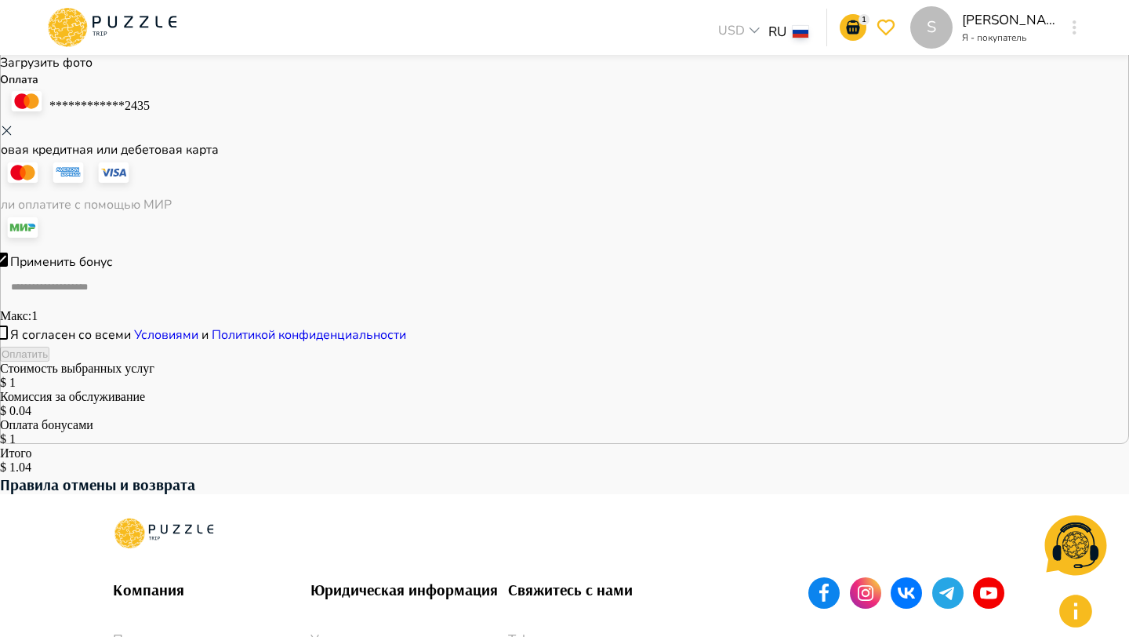
scroll to position [158, 0]
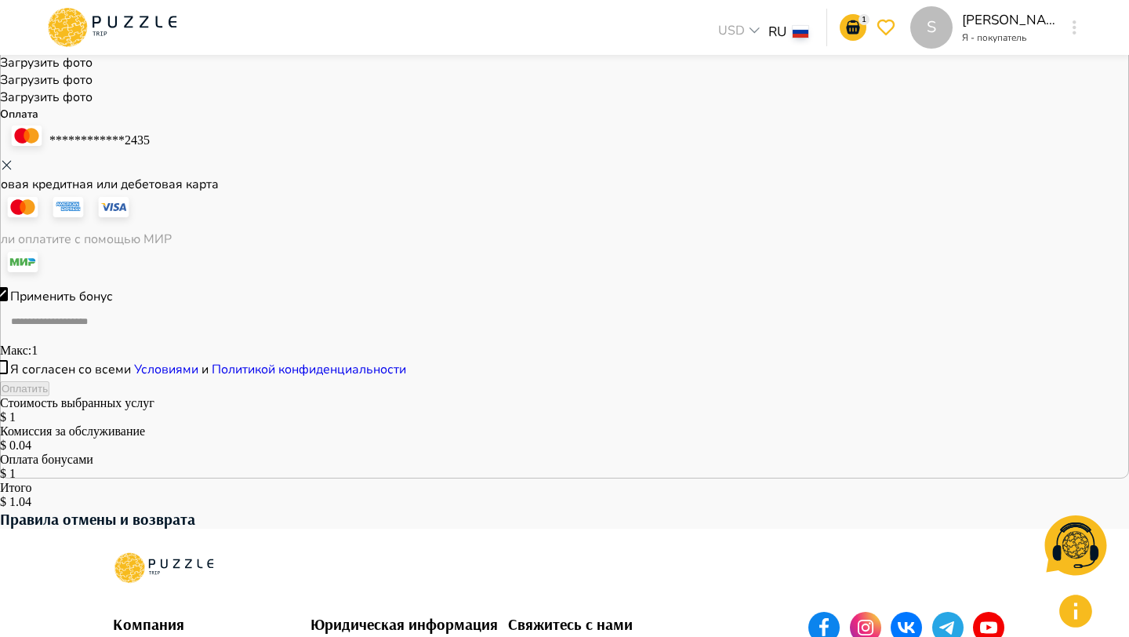
type input "*"
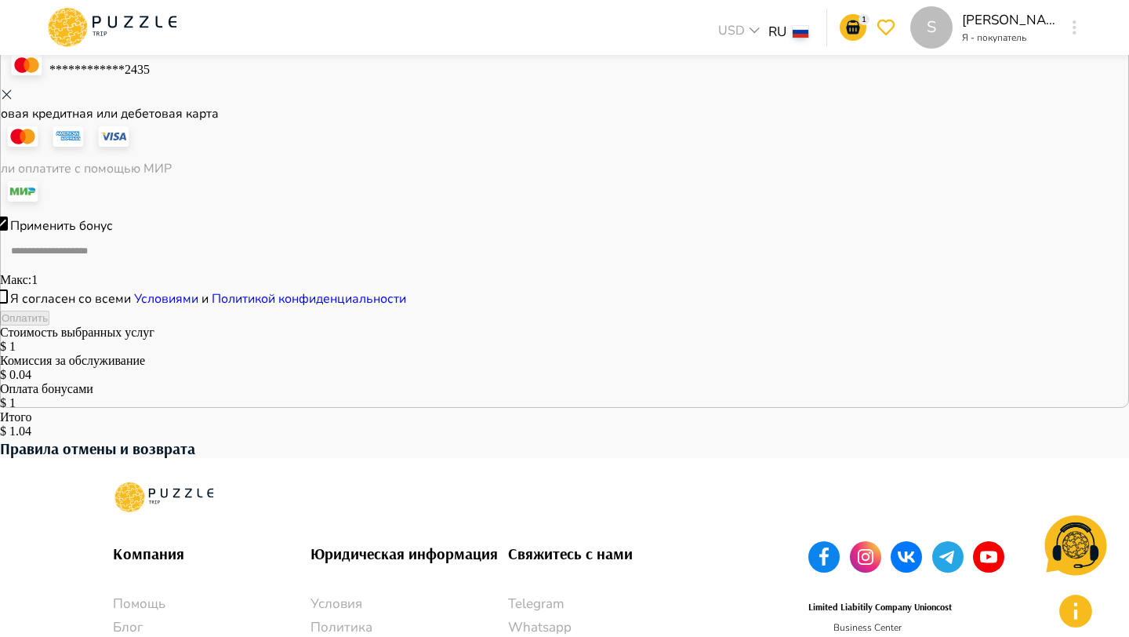
scroll to position [0, 0]
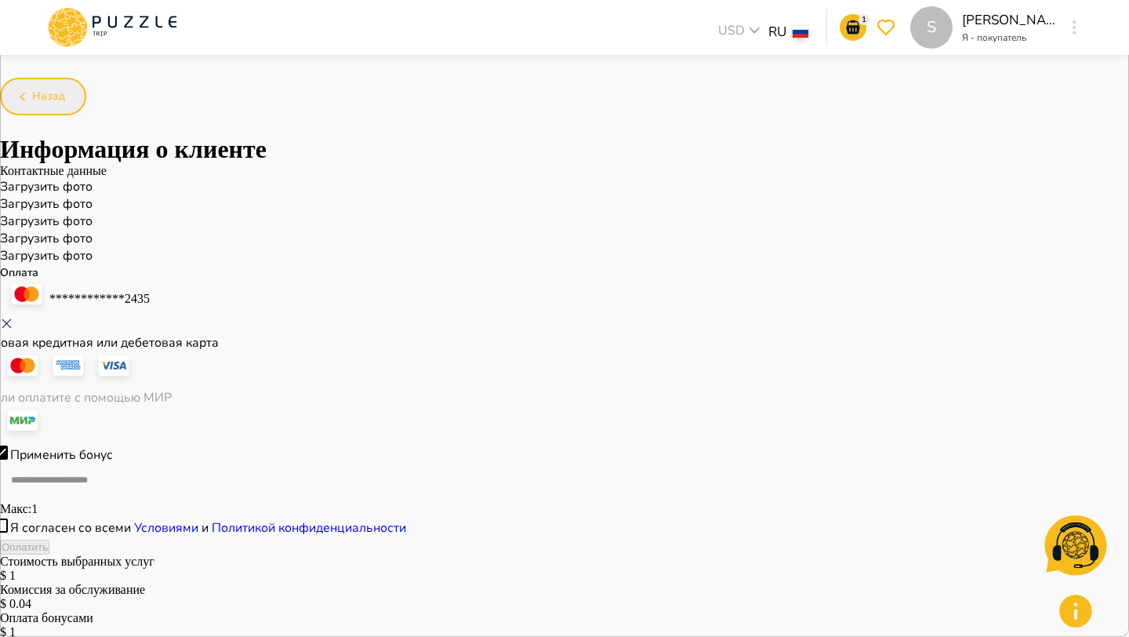
click at [86, 100] on button "Назад" at bounding box center [43, 97] width 86 height 38
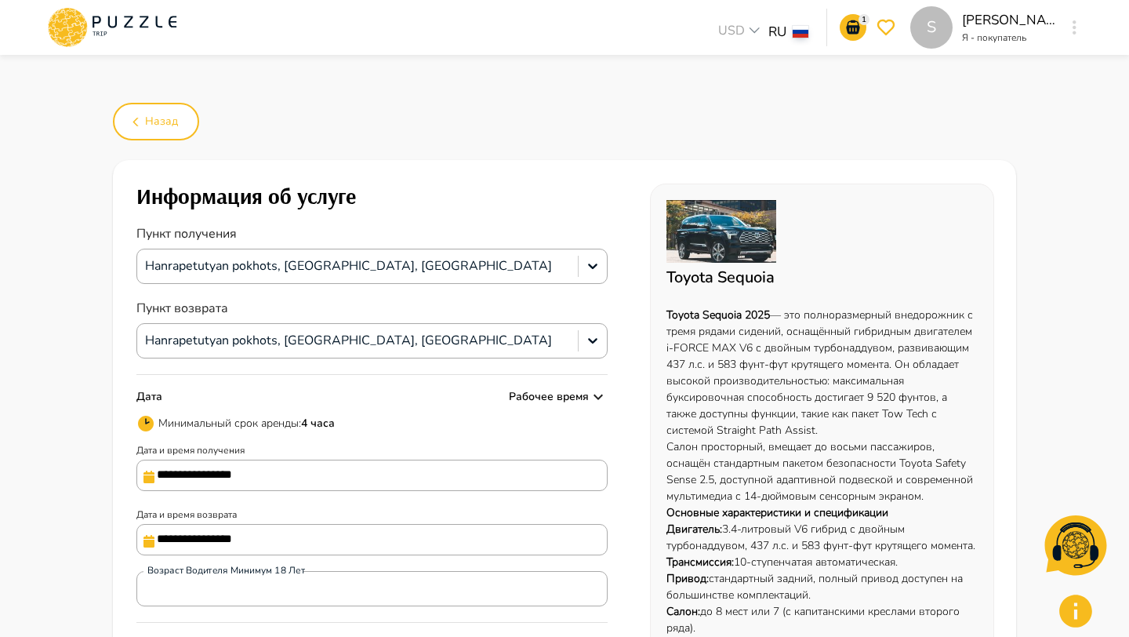
click at [844, 27] on icon "go-to-basket-submit-button" at bounding box center [853, 27] width 19 height 19
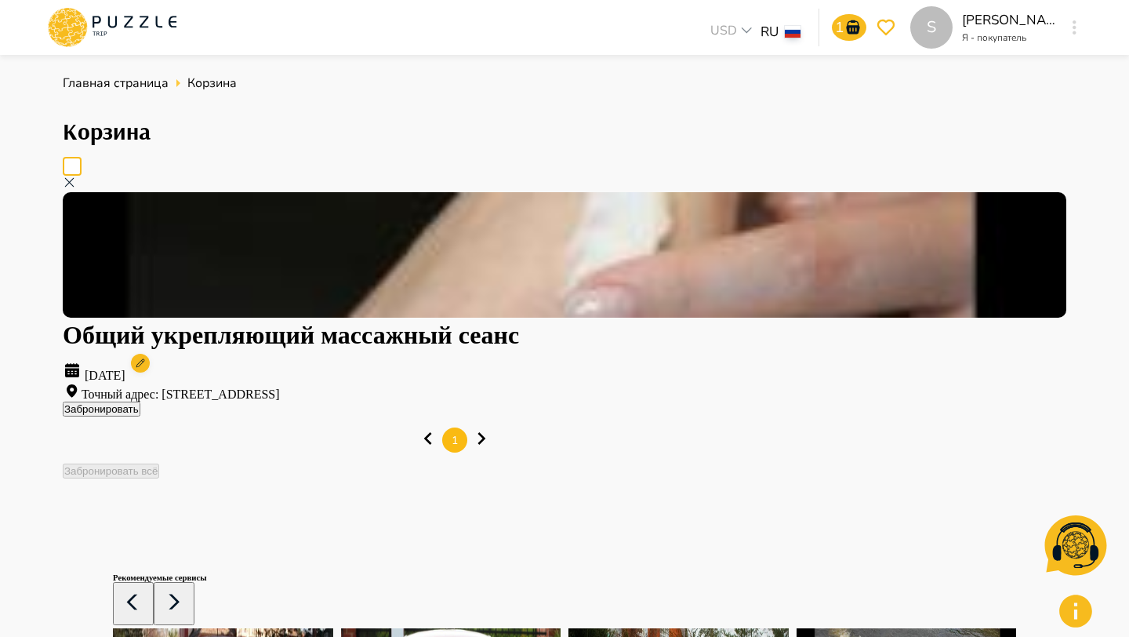
click at [464, 321] on h1 "Общий укрепляющий массажный сеанс" at bounding box center [565, 335] width 1004 height 29
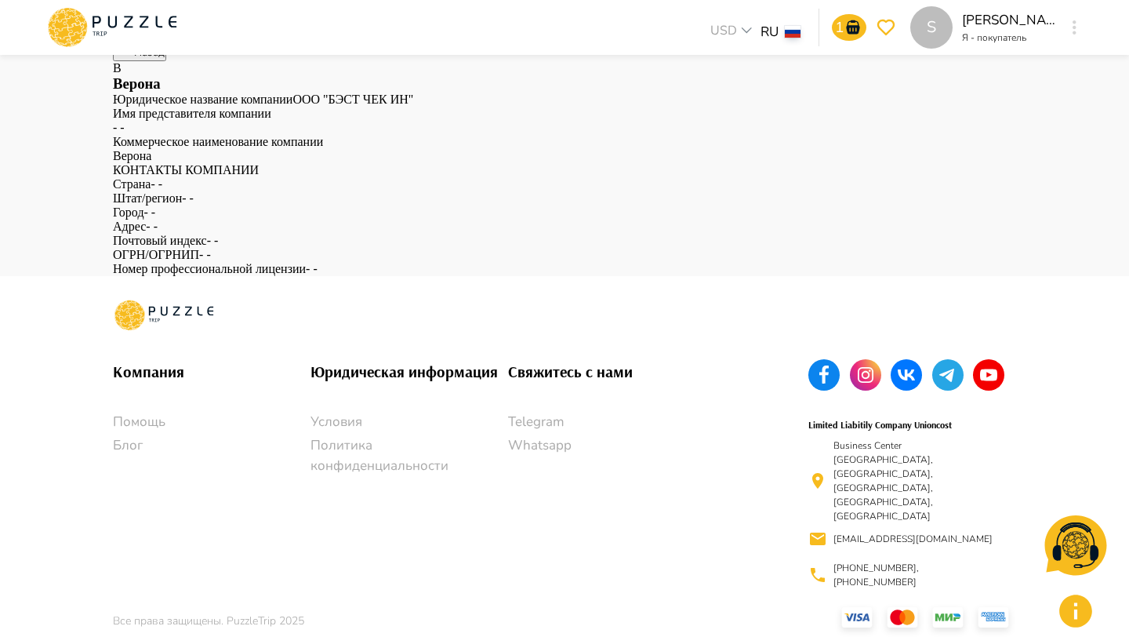
scroll to position [93, 0]
